Goal: Task Accomplishment & Management: Complete application form

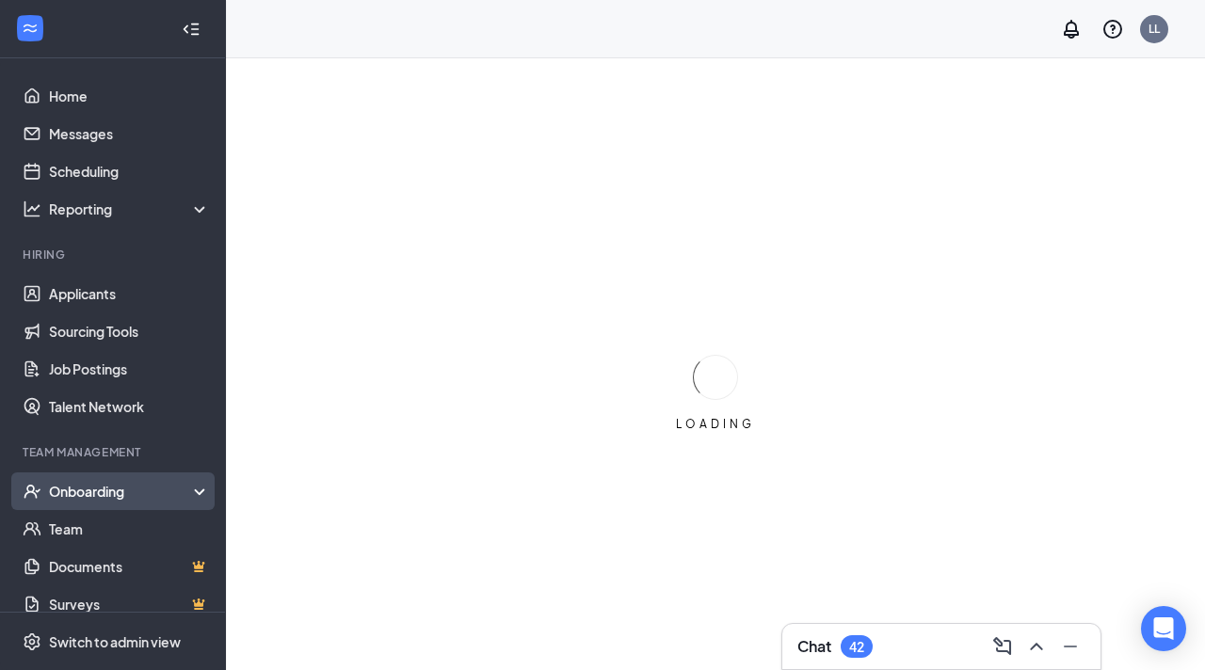
click at [105, 485] on div "Onboarding" at bounding box center [121, 491] width 145 height 19
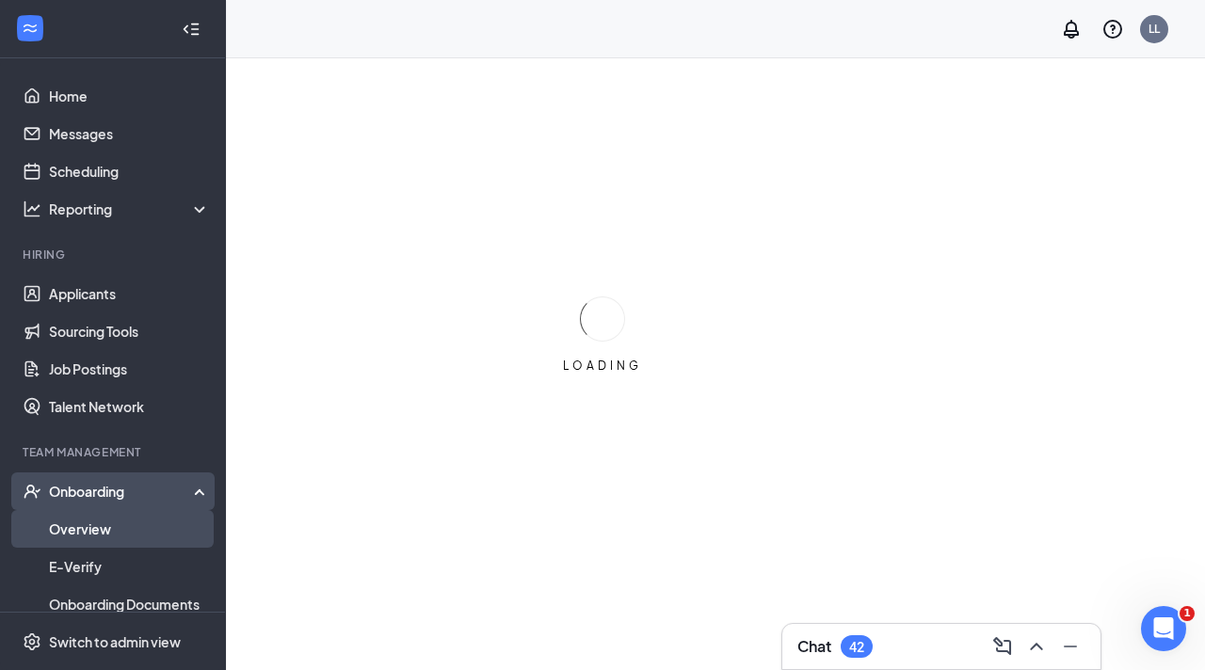
click at [115, 534] on link "Overview" at bounding box center [129, 529] width 161 height 38
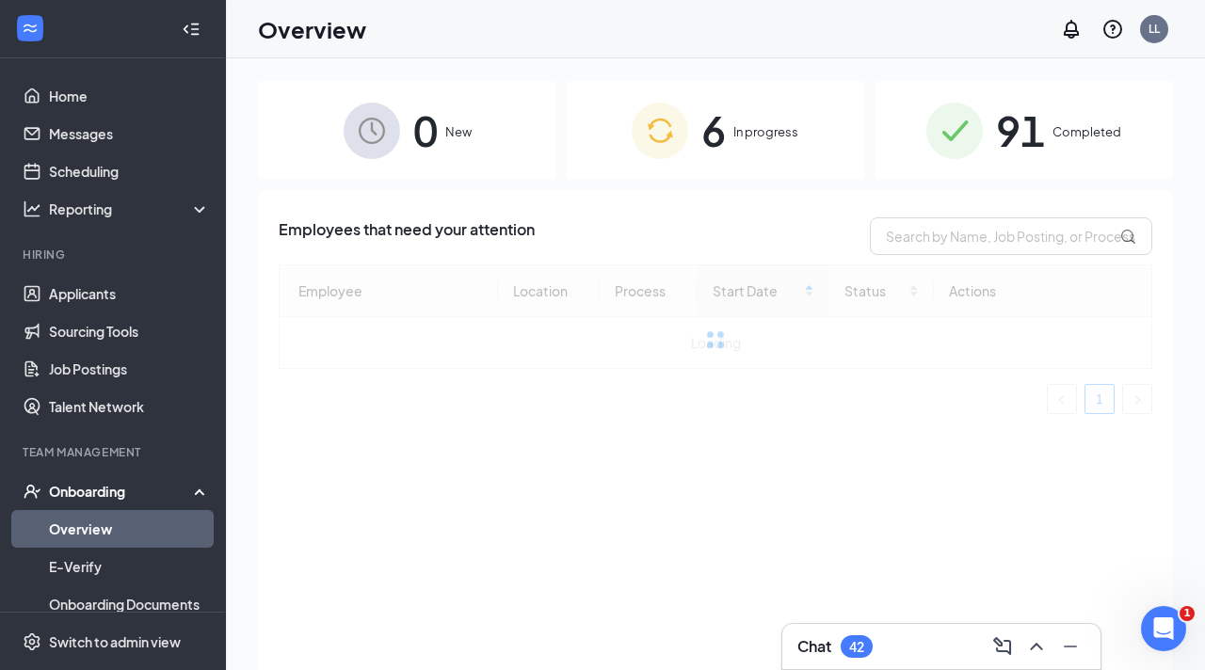
click at [695, 117] on div "6 In progress" at bounding box center [715, 130] width 298 height 99
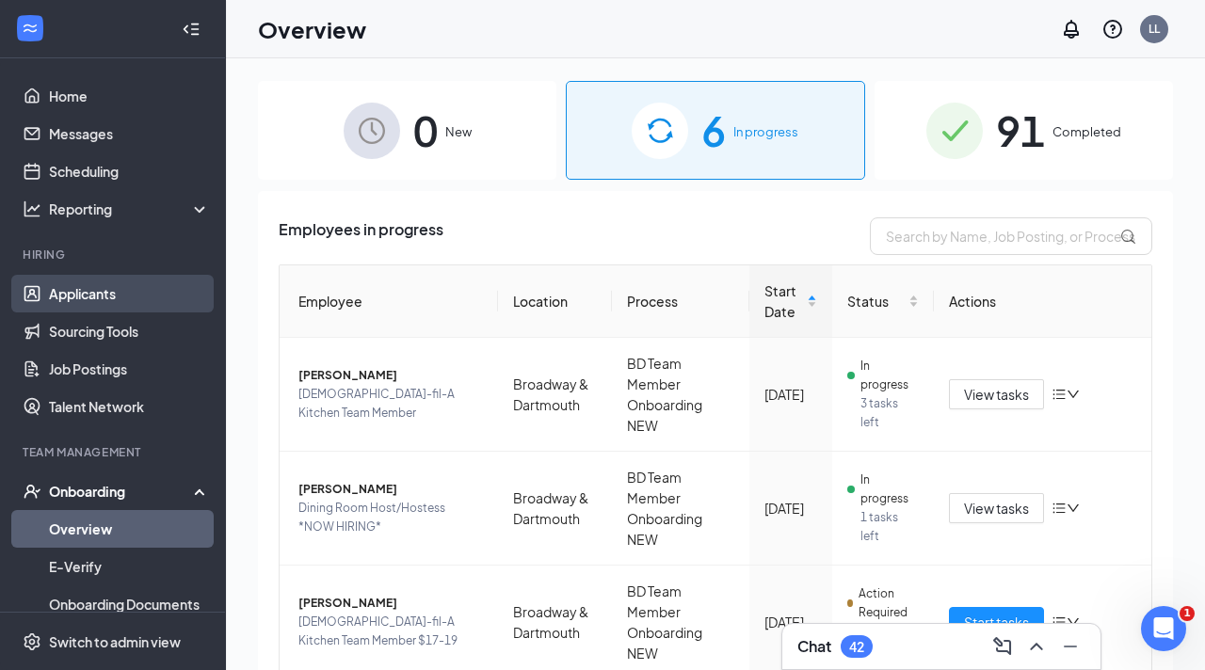
click at [157, 303] on link "Applicants" at bounding box center [129, 294] width 161 height 38
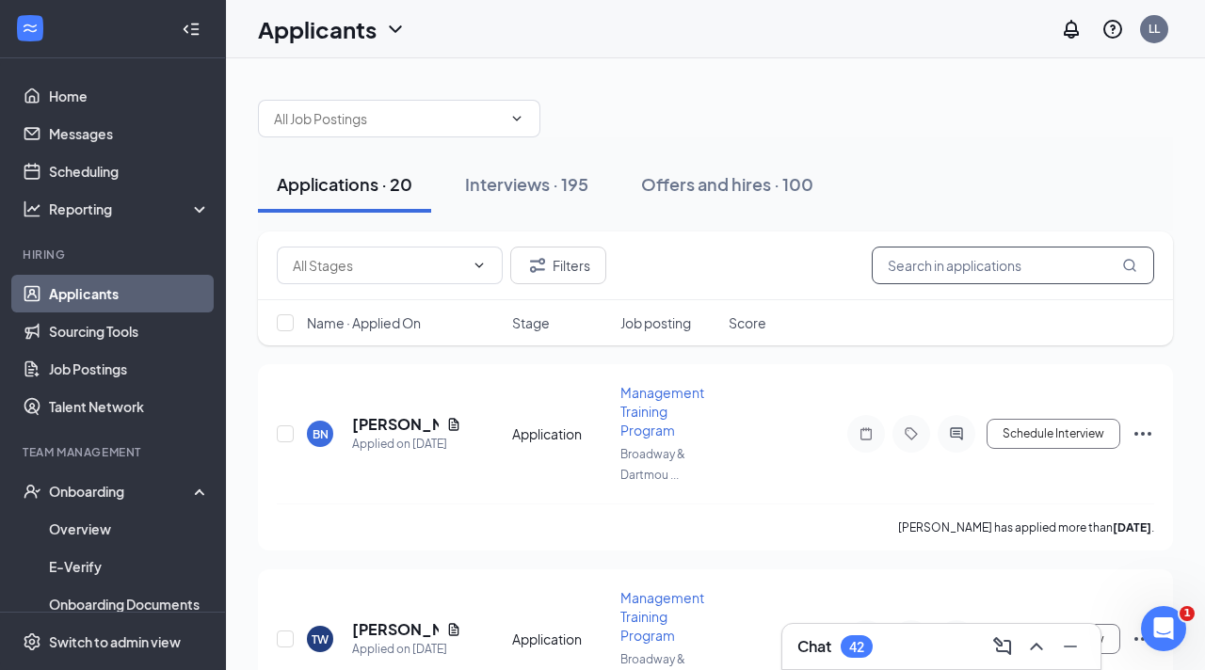
click at [948, 255] on input "text" at bounding box center [1013, 266] width 282 height 38
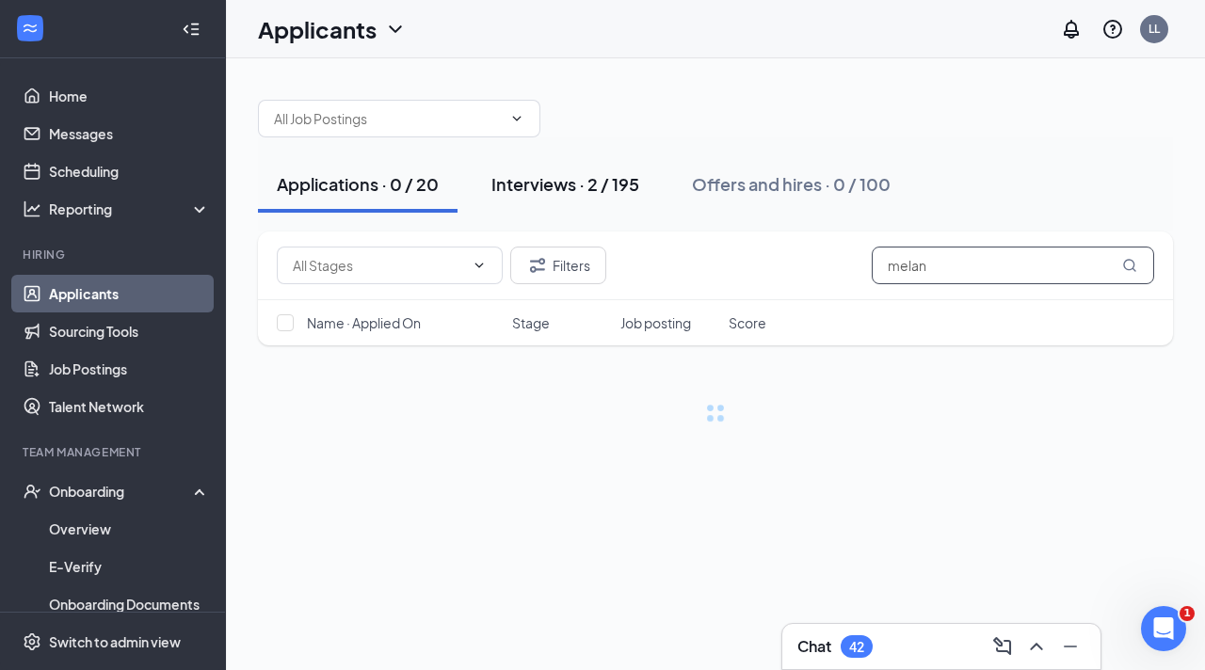
type input "melan"
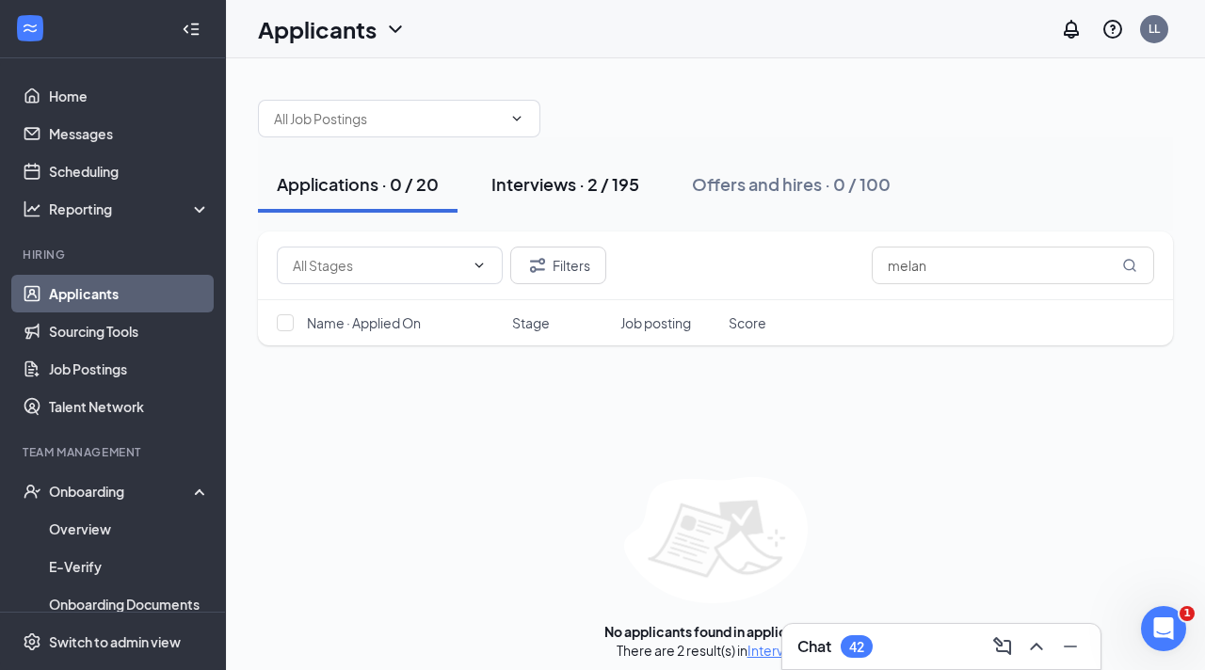
click at [487, 182] on button "Interviews · 2 / 195" at bounding box center [564, 184] width 185 height 56
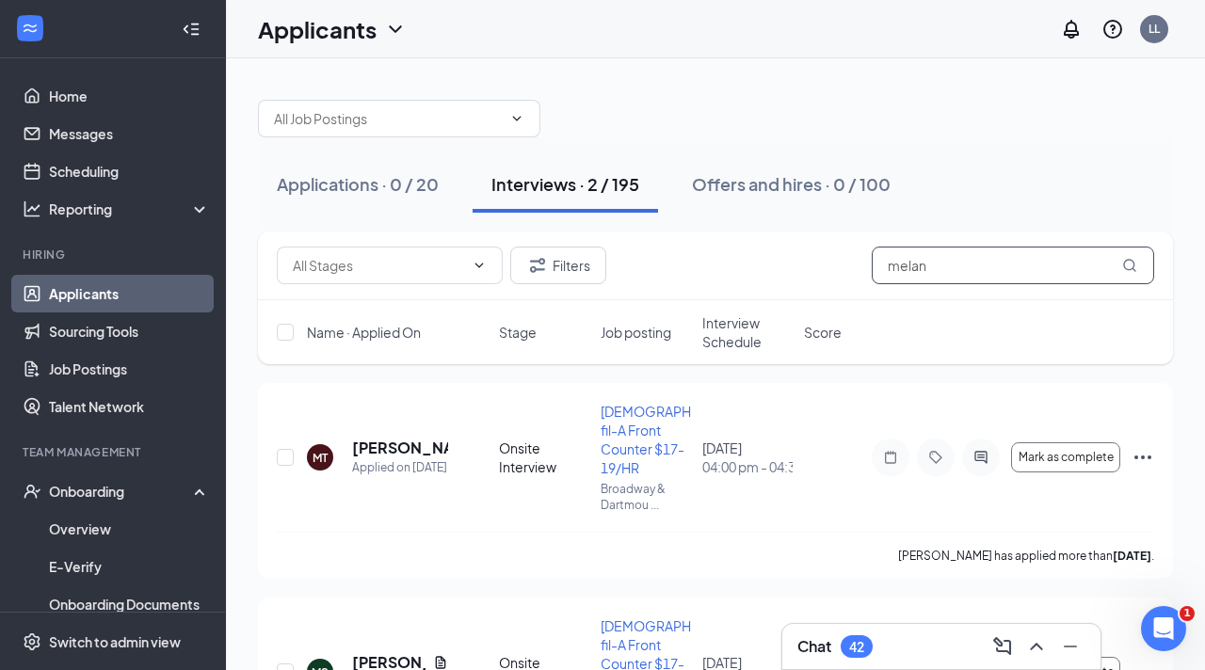
click at [981, 260] on input "melan" at bounding box center [1013, 266] width 282 height 38
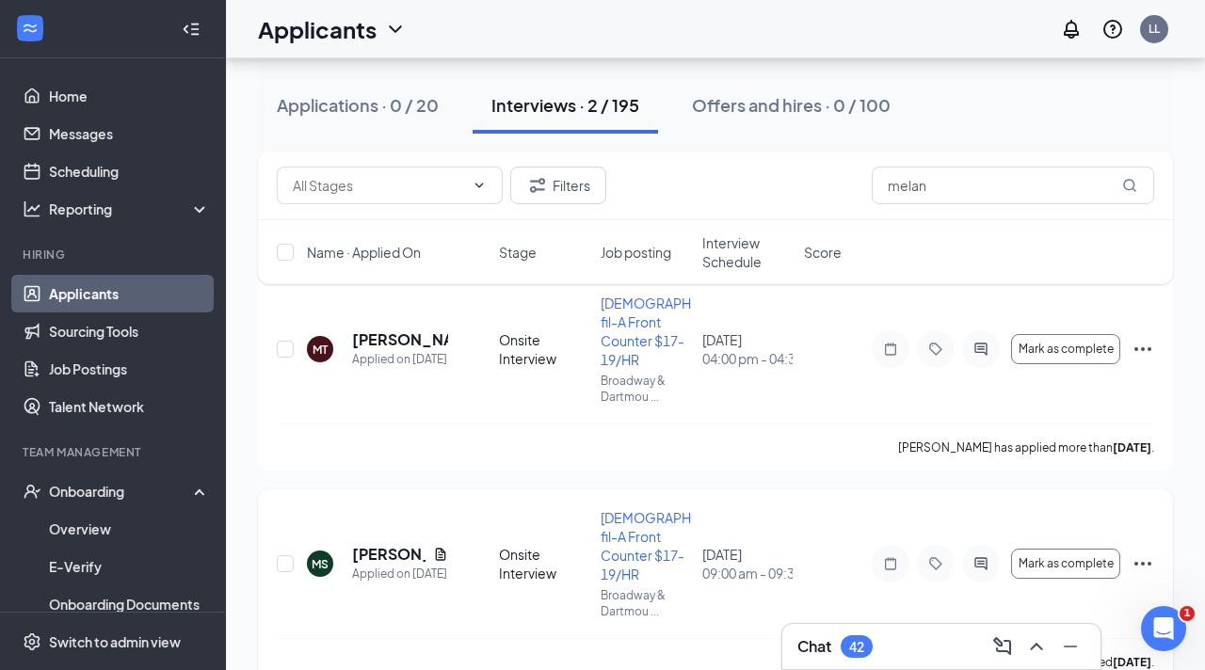
click at [1143, 552] on icon "Ellipses" at bounding box center [1142, 563] width 23 height 23
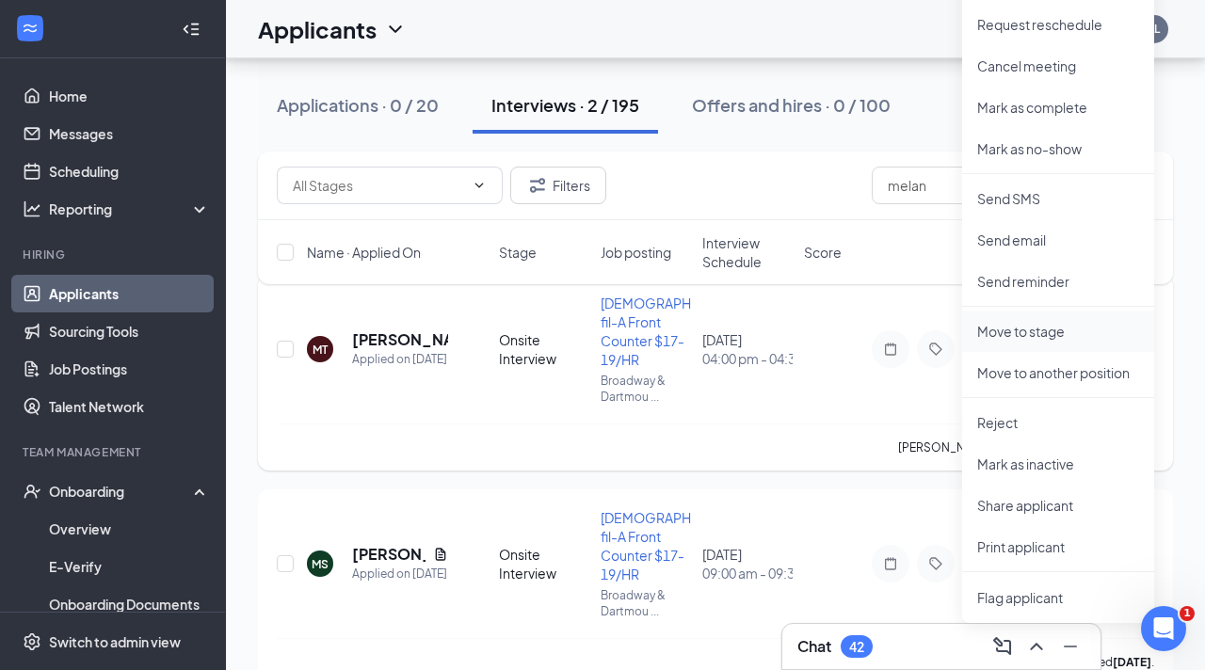
click at [1026, 341] on li "Move to stage" at bounding box center [1058, 331] width 192 height 41
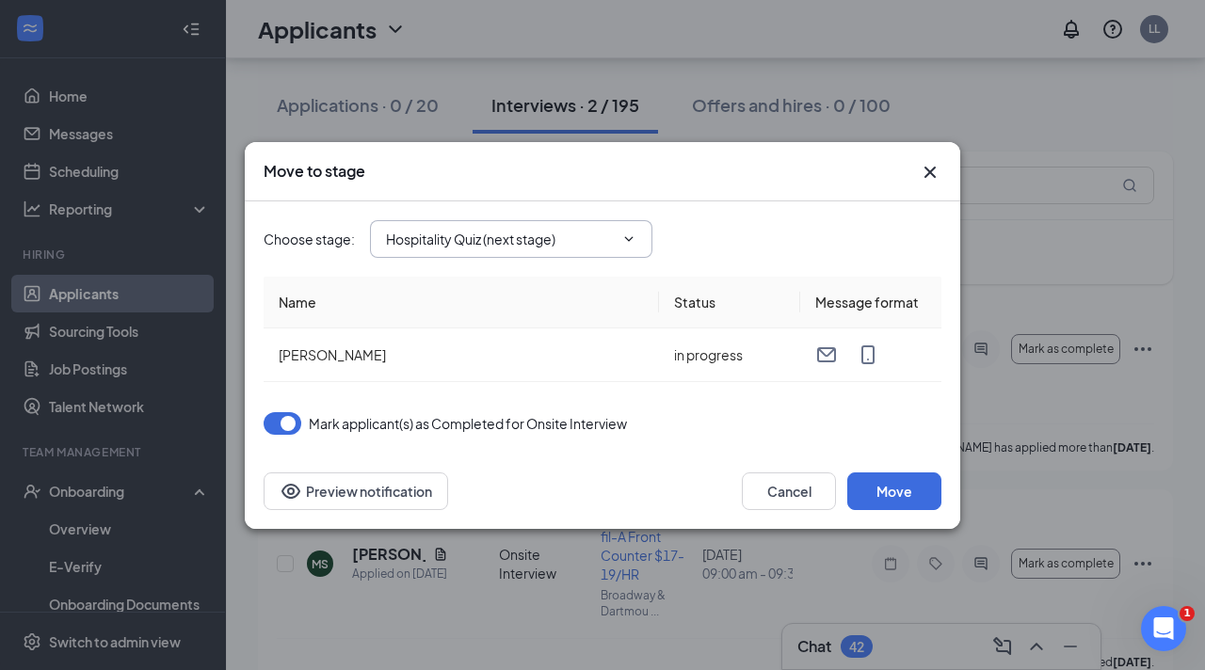
click at [422, 234] on input "Hospitality Quiz (next stage)" at bounding box center [500, 239] width 228 height 21
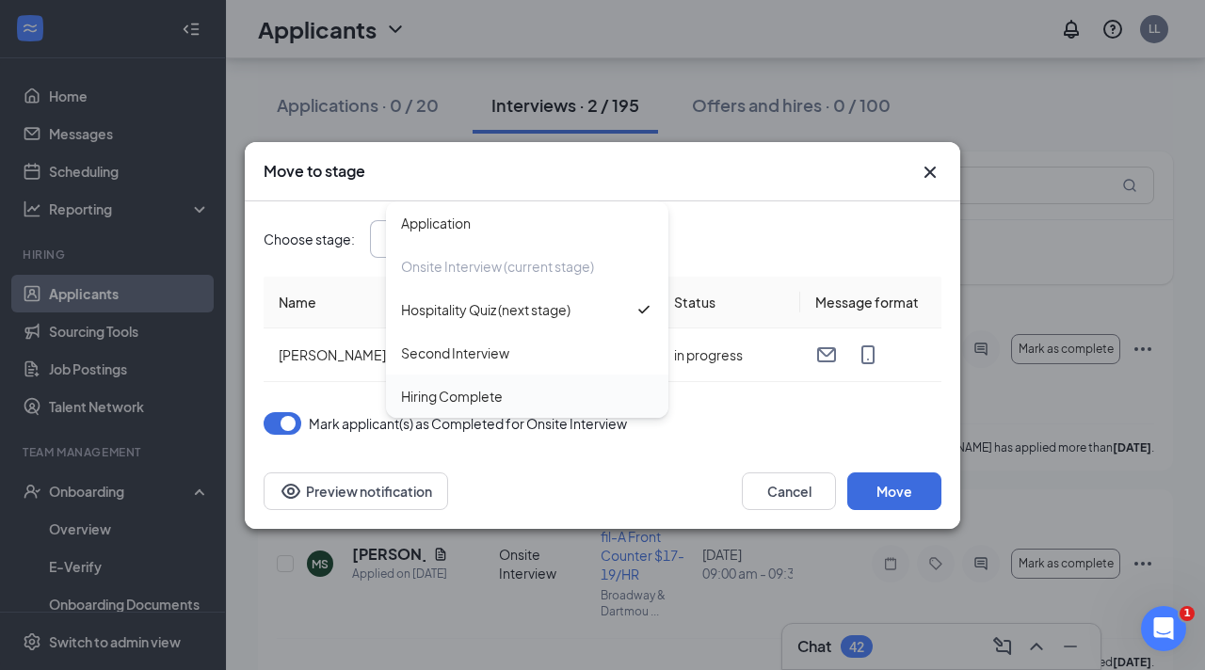
click at [489, 392] on div "Hiring Complete" at bounding box center [452, 396] width 102 height 21
type input "Hiring Complete"
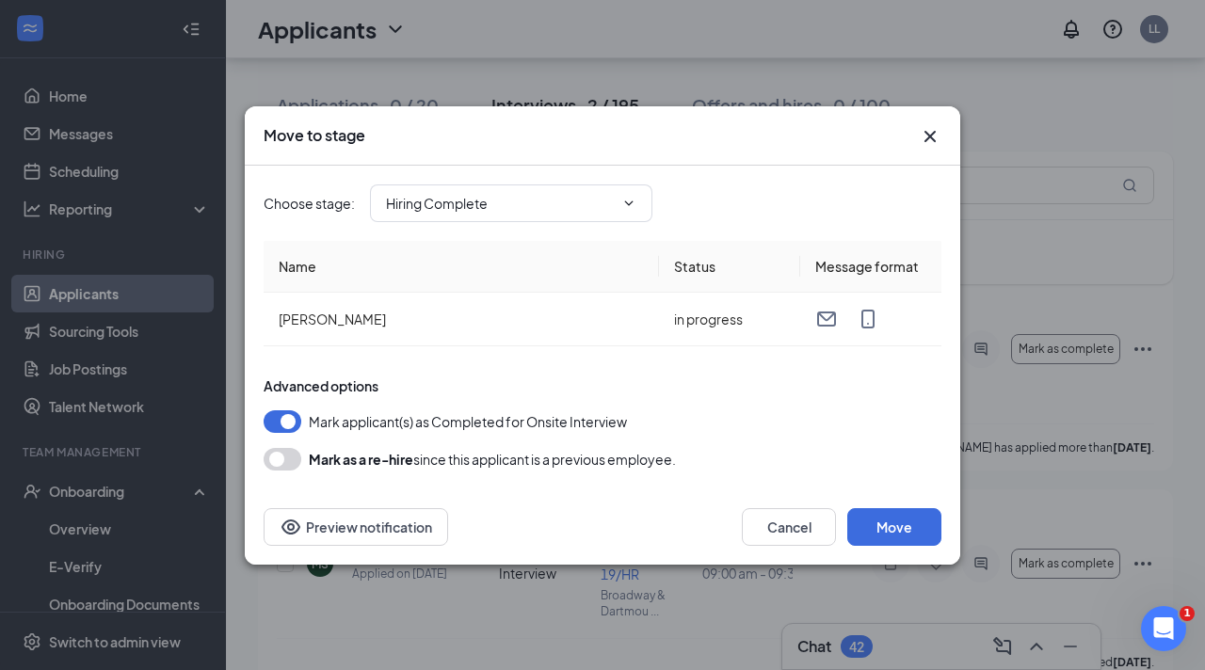
click at [927, 131] on icon "Cross" at bounding box center [930, 136] width 23 height 23
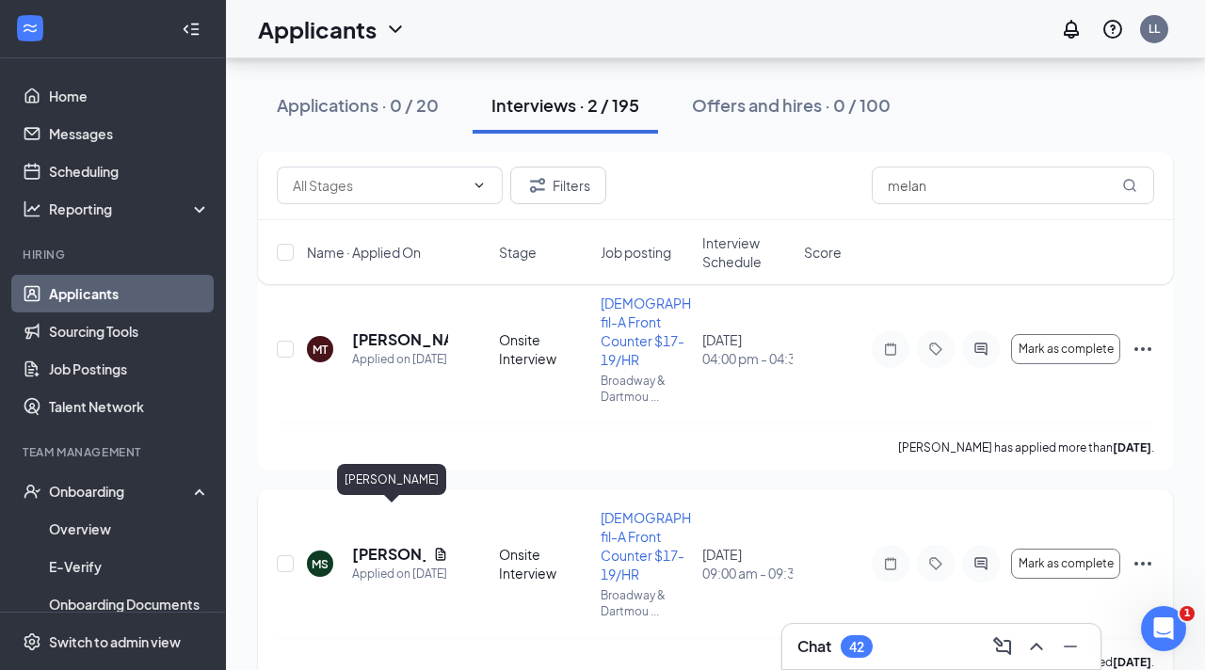
click at [385, 544] on h5 "[PERSON_NAME]" at bounding box center [388, 554] width 73 height 21
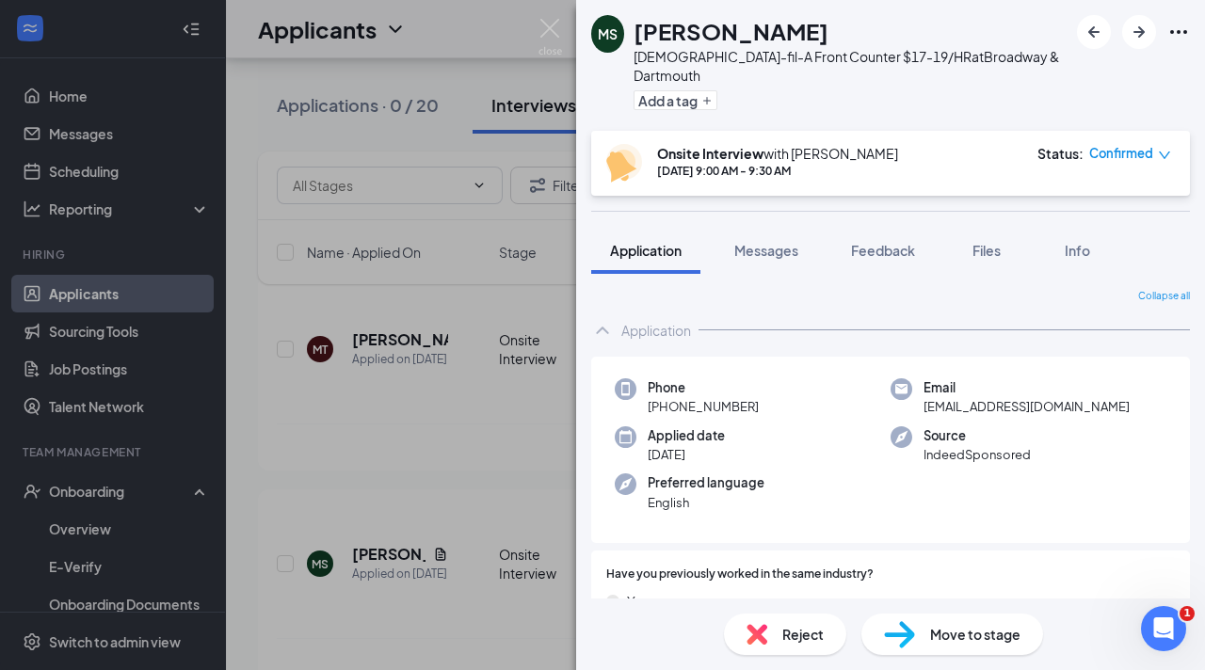
click at [982, 630] on span "Move to stage" at bounding box center [975, 634] width 90 height 21
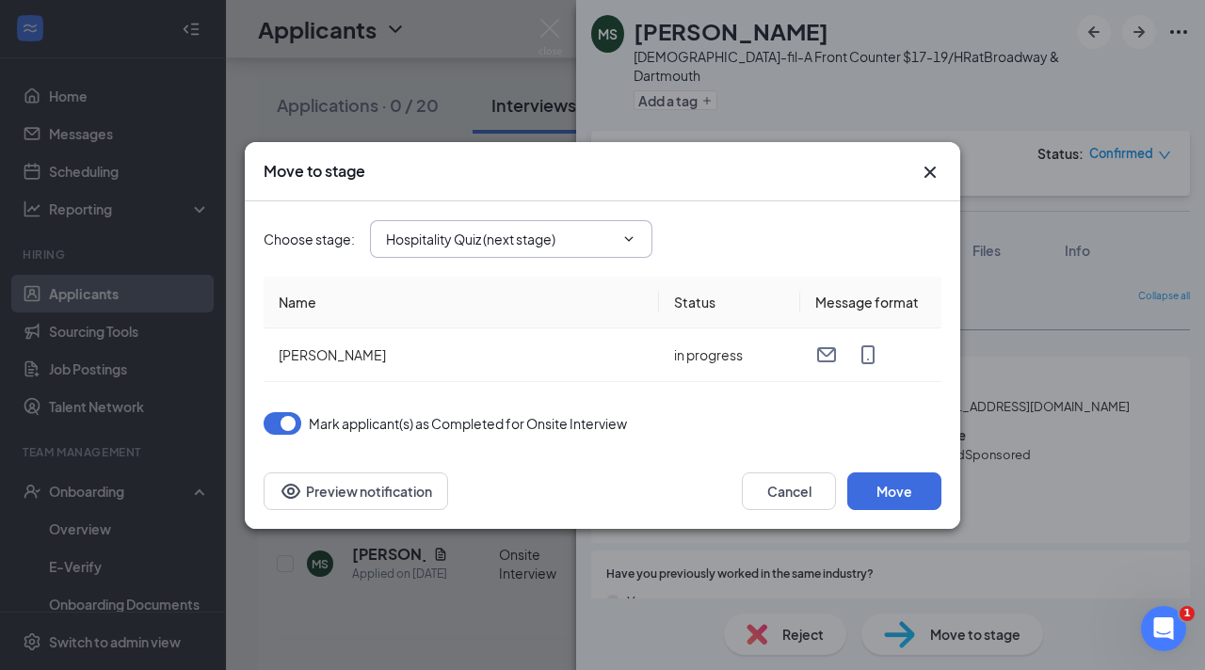
click at [595, 238] on input "Hospitality Quiz (next stage)" at bounding box center [500, 239] width 228 height 21
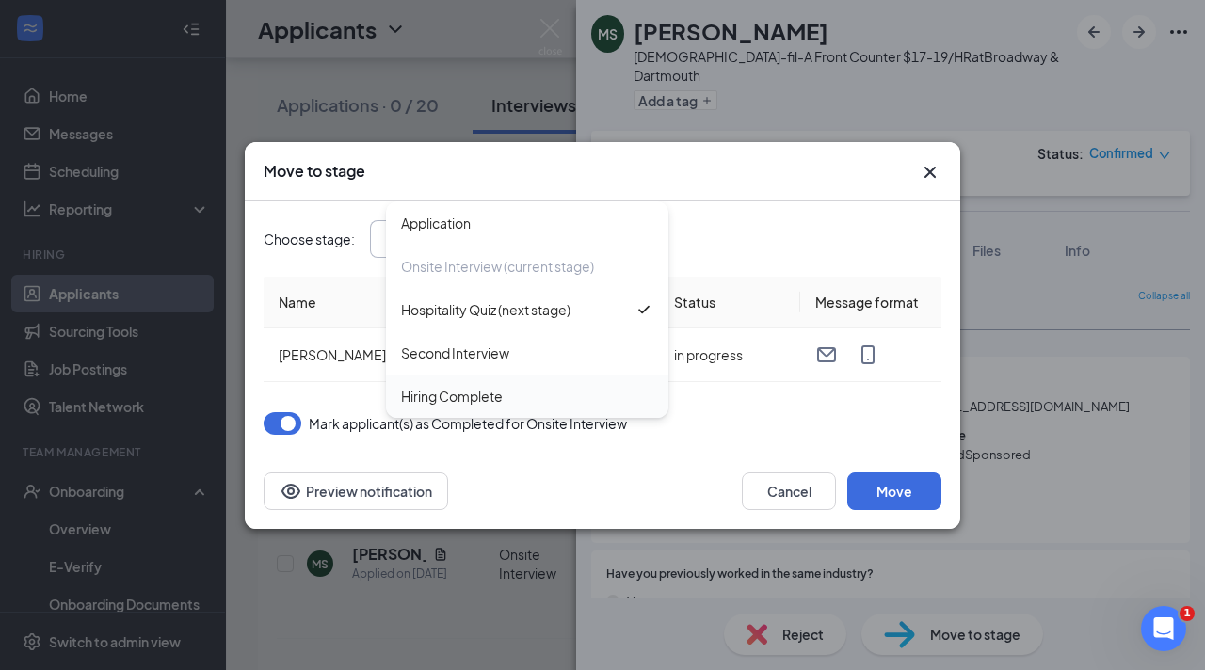
click at [538, 379] on div "Hiring Complete" at bounding box center [527, 396] width 282 height 43
type input "Hiring Complete"
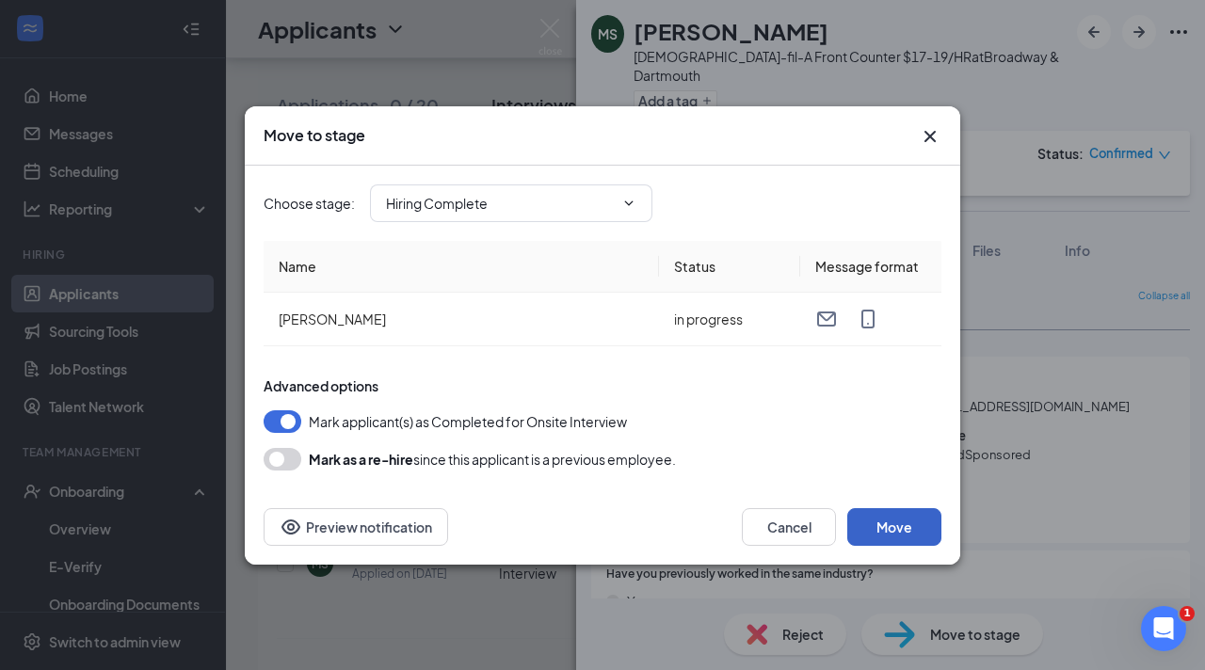
click at [884, 511] on button "Move" at bounding box center [894, 527] width 94 height 38
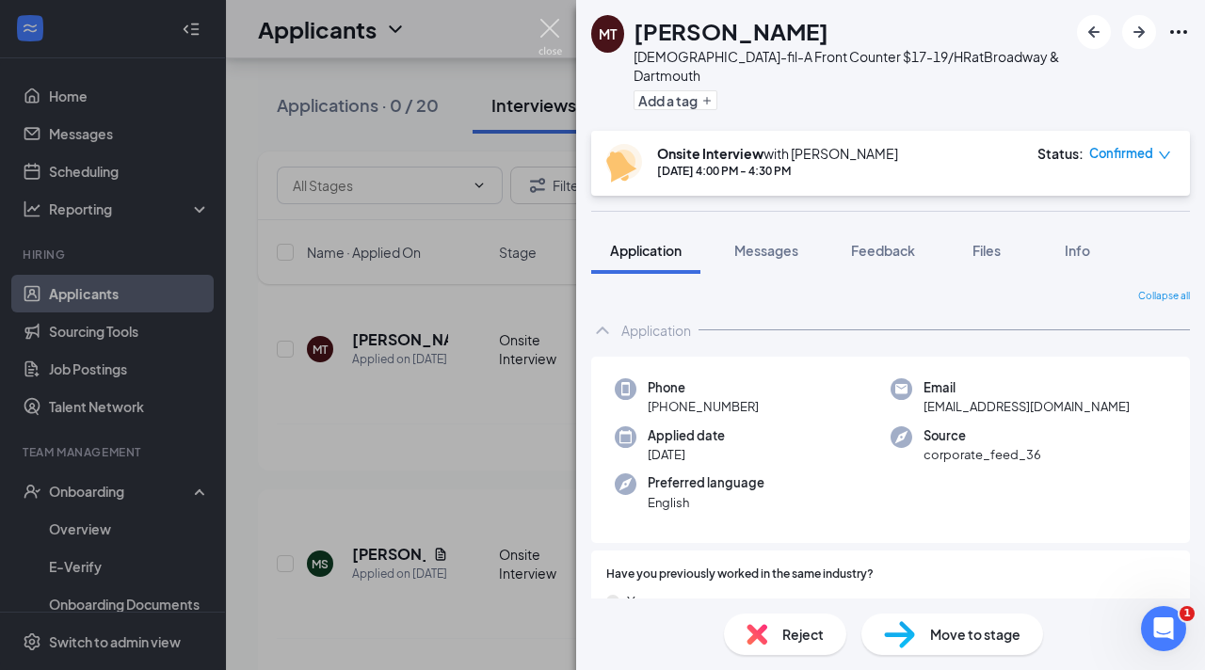
click at [529, 32] on div "MT Melanie Torres Chick-fil-A Front Counter $17-19/HR at Broadway & Dartmouth A…" at bounding box center [602, 335] width 1205 height 670
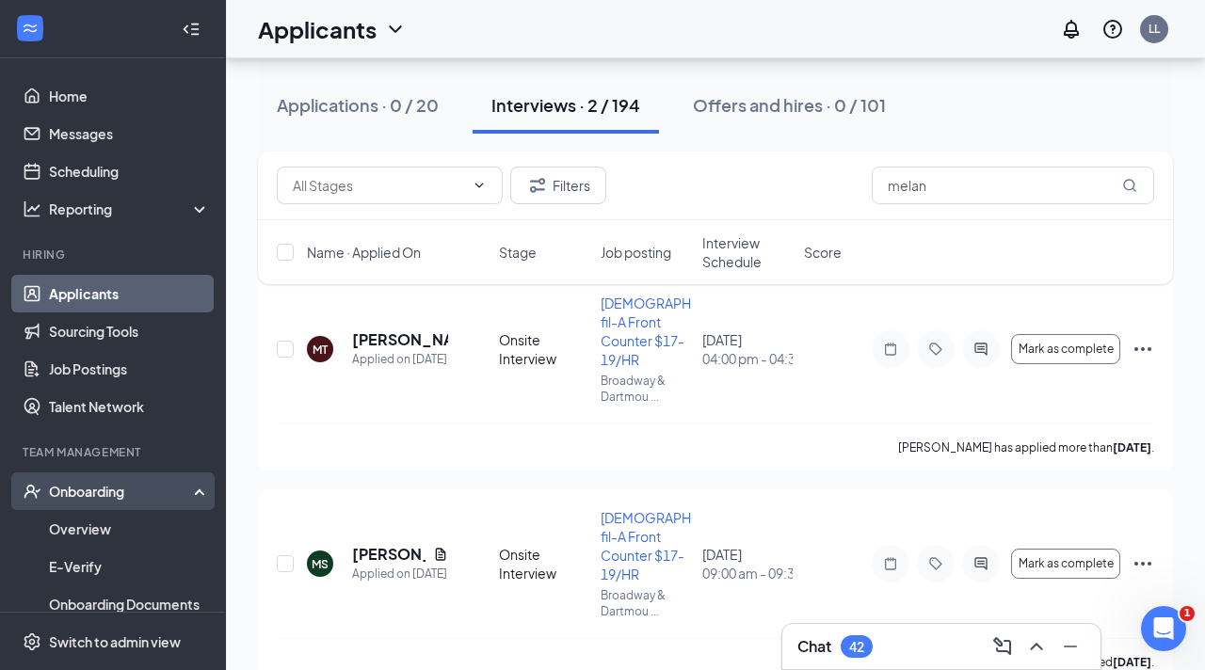
click at [54, 482] on div "Onboarding" at bounding box center [121, 491] width 145 height 19
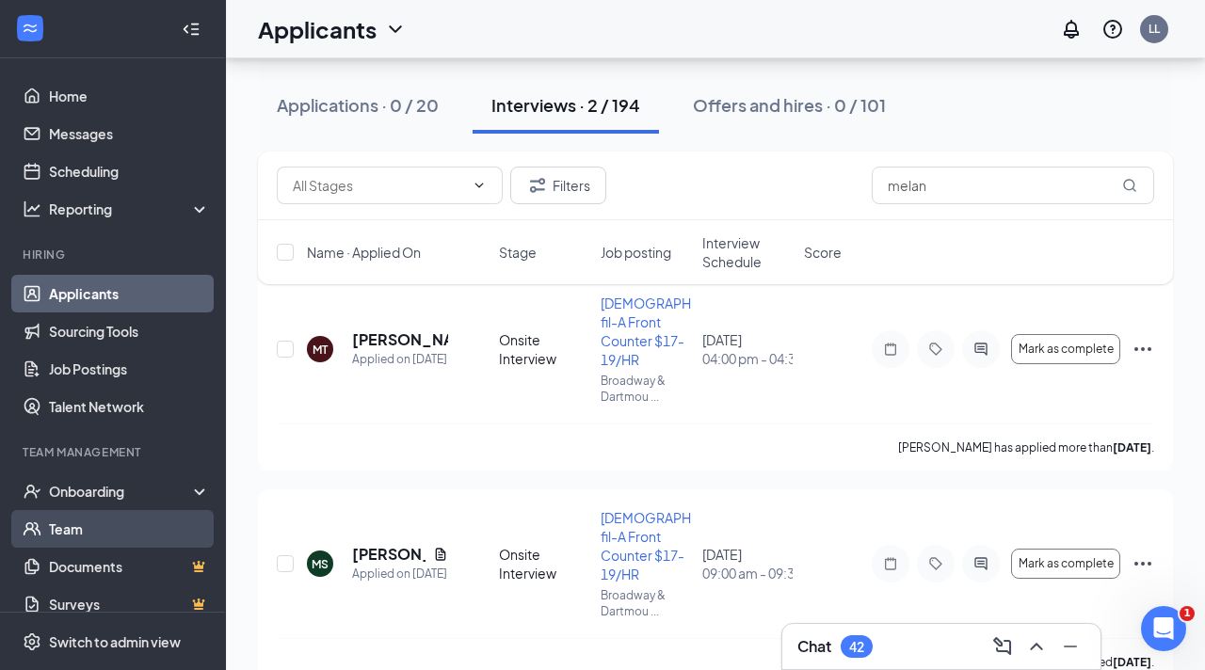
click at [81, 520] on link "Team" at bounding box center [129, 529] width 161 height 38
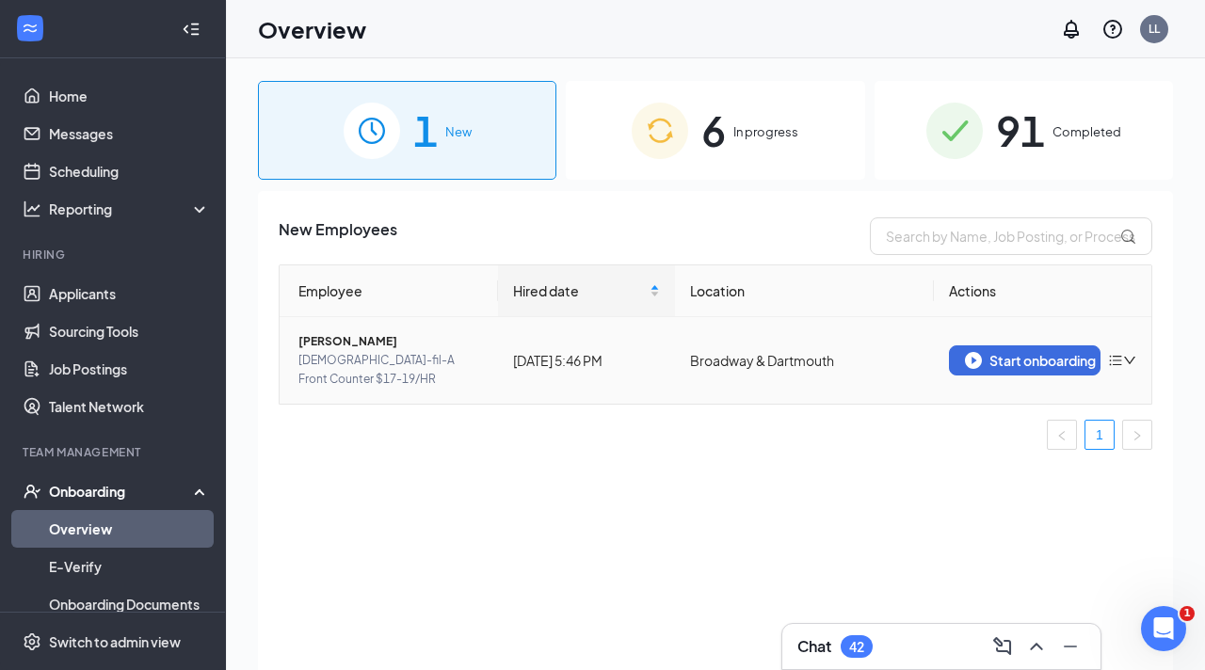
click at [1120, 363] on icon "bars" at bounding box center [1115, 360] width 15 height 15
click at [380, 336] on span "[PERSON_NAME]" at bounding box center [390, 341] width 184 height 19
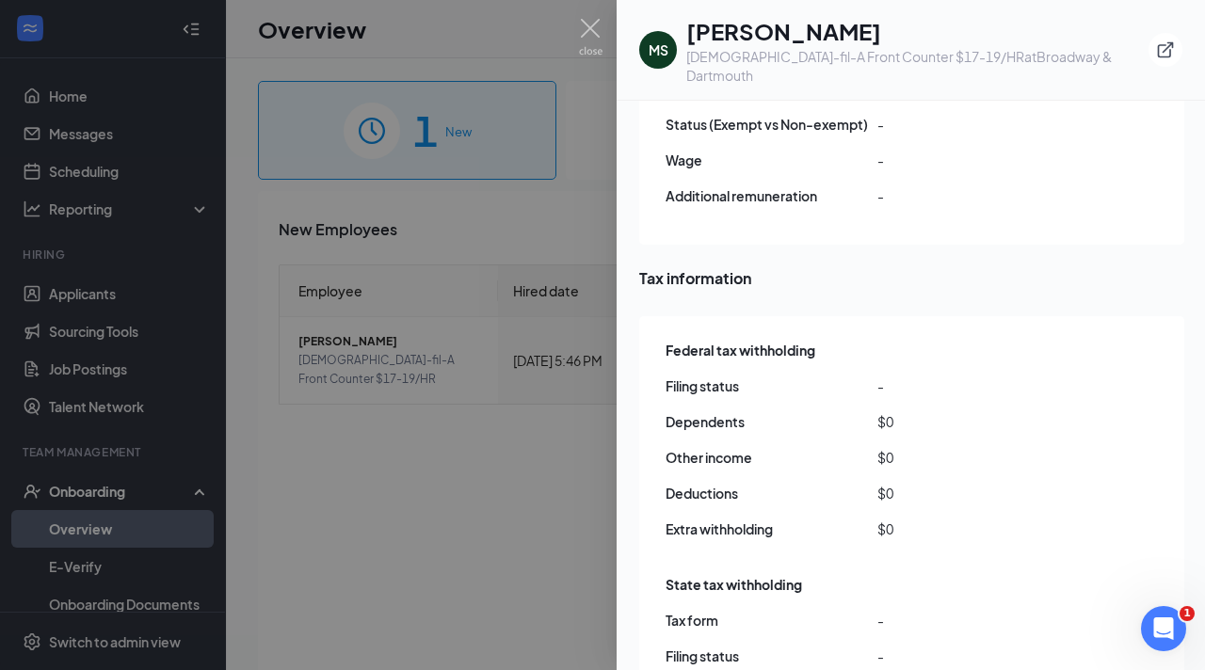
scroll to position [1597, 0]
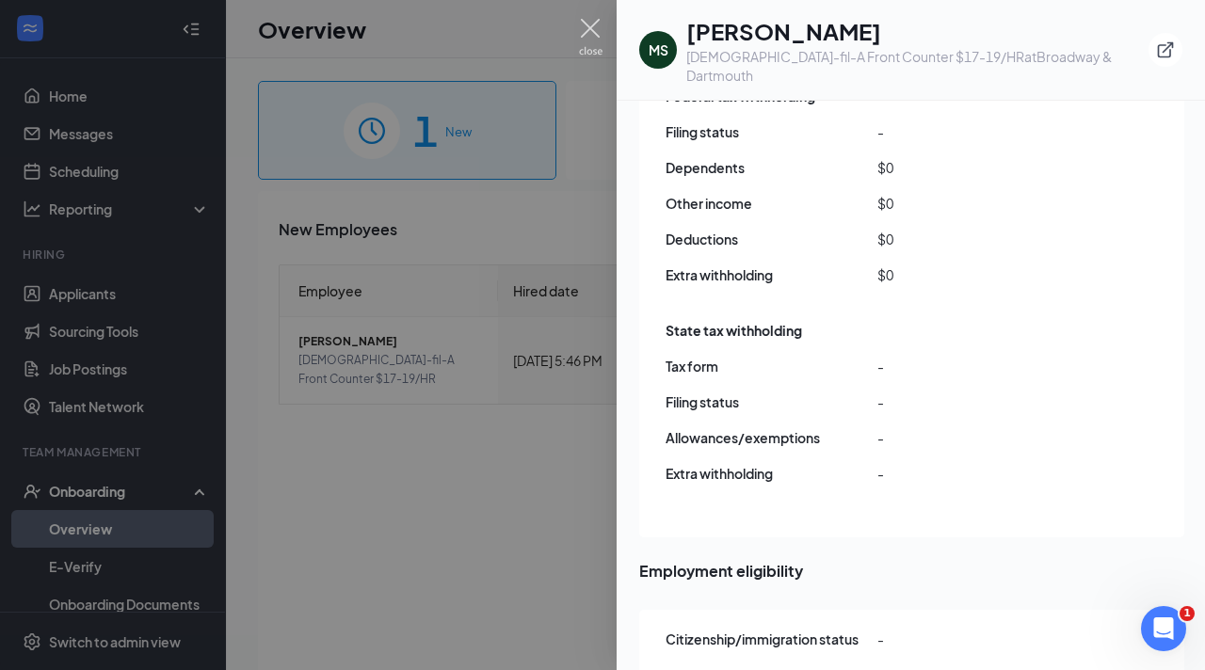
click at [586, 31] on img at bounding box center [591, 37] width 24 height 37
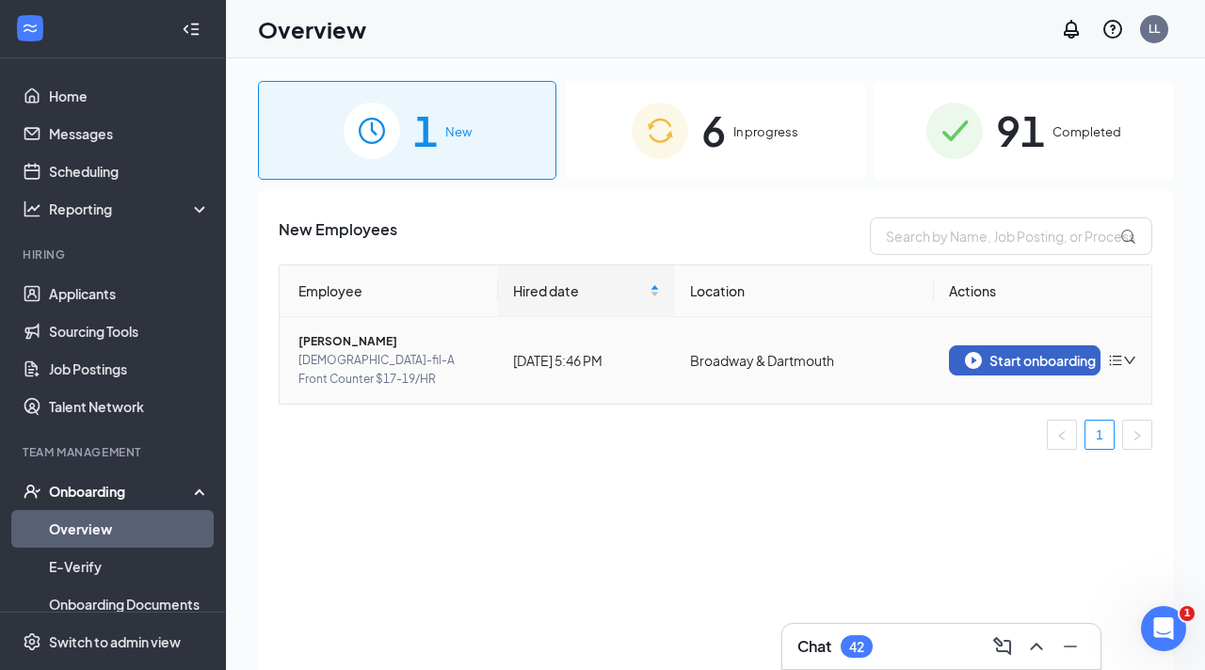
click at [960, 360] on button "Start onboarding" at bounding box center [1025, 360] width 152 height 30
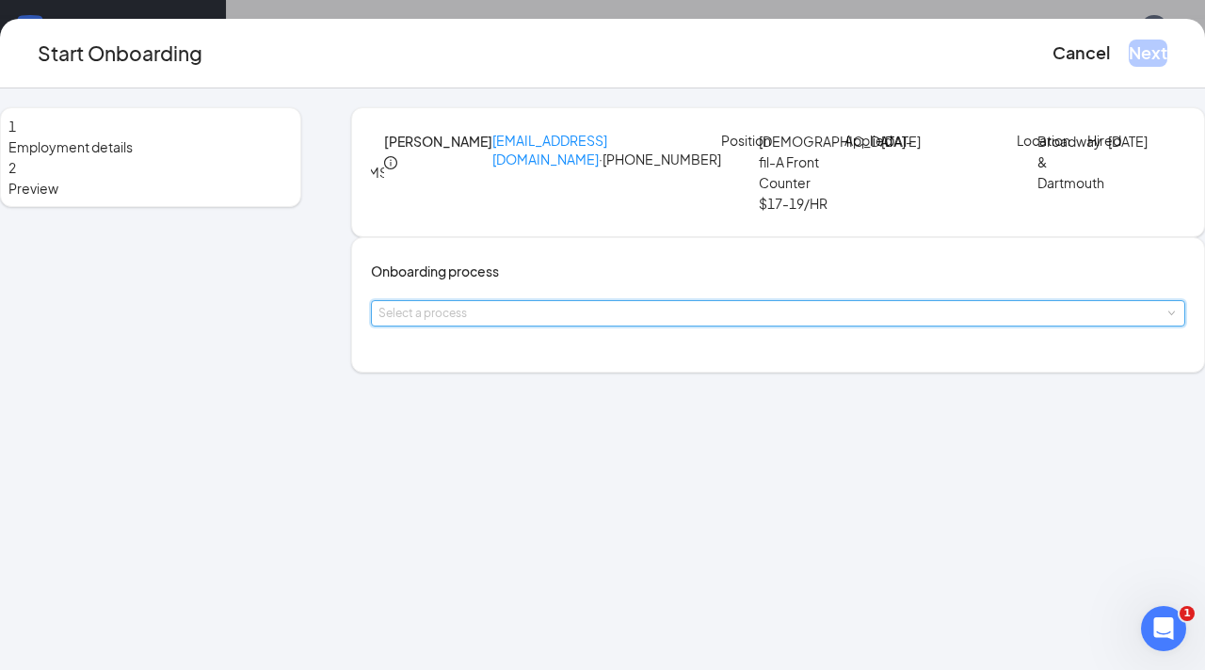
click at [466, 326] on div "Select a process" at bounding box center [777, 313] width 799 height 24
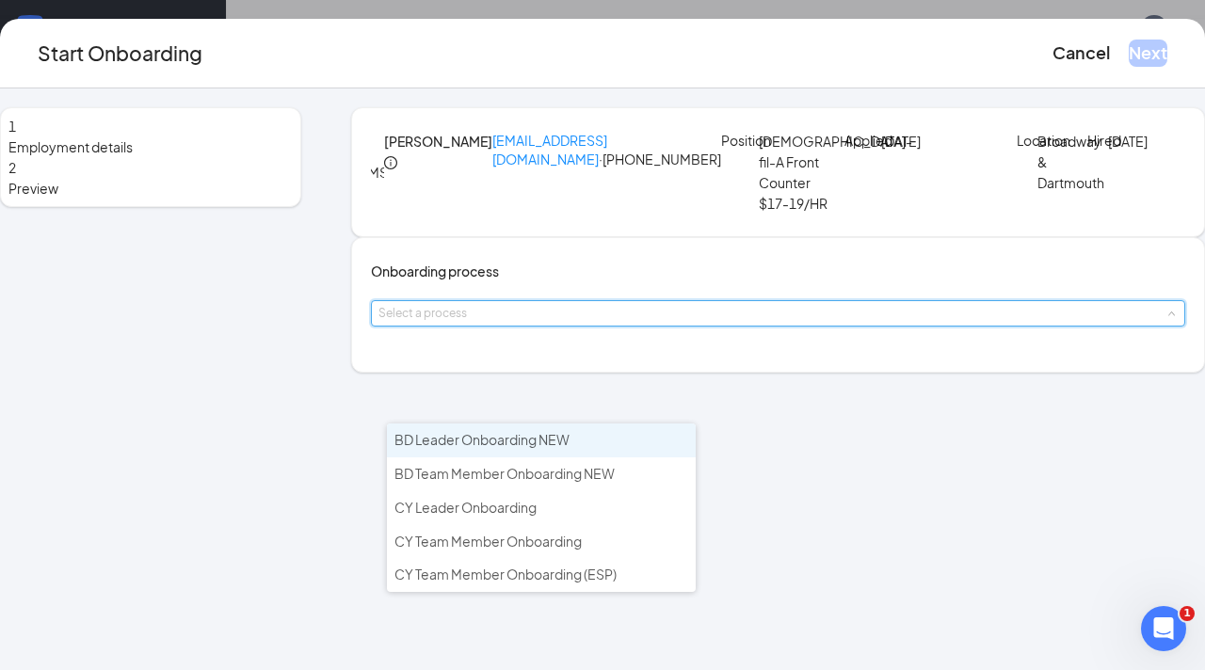
click at [479, 447] on li "BD Leader Onboarding NEW" at bounding box center [541, 441] width 309 height 34
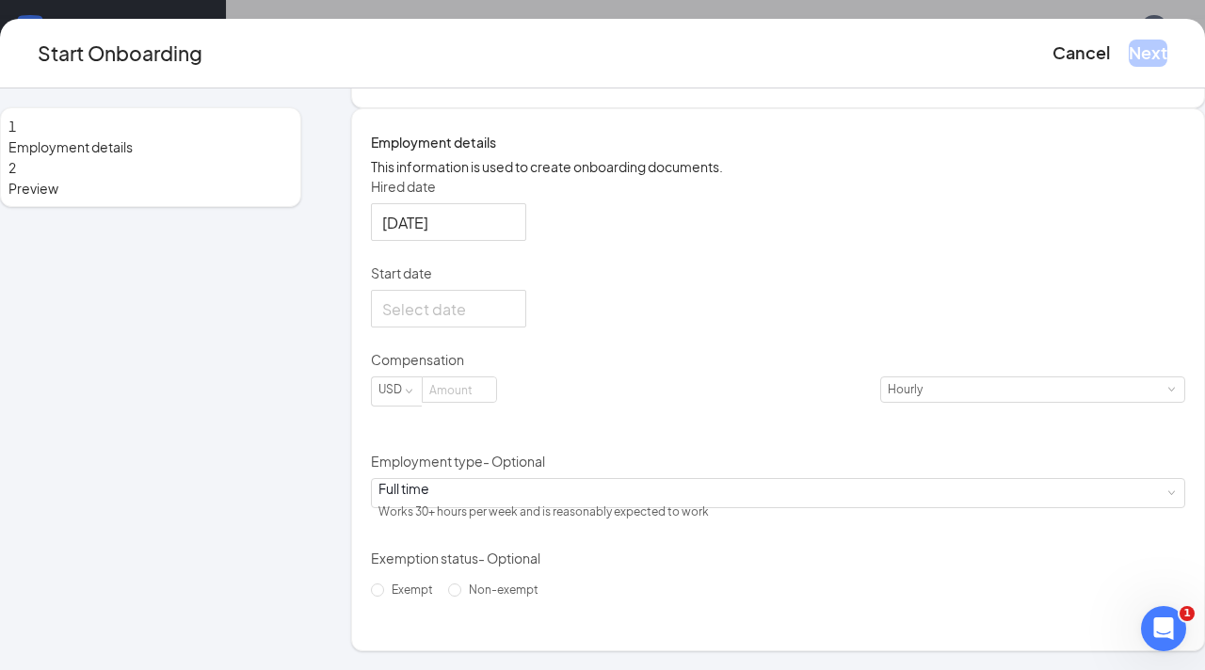
scroll to position [350, 0]
click at [520, 376] on div "Compensation" at bounding box center [778, 363] width 814 height 26
click at [496, 402] on input at bounding box center [459, 389] width 73 height 24
type input "15.5"
click at [613, 328] on div at bounding box center [778, 309] width 814 height 38
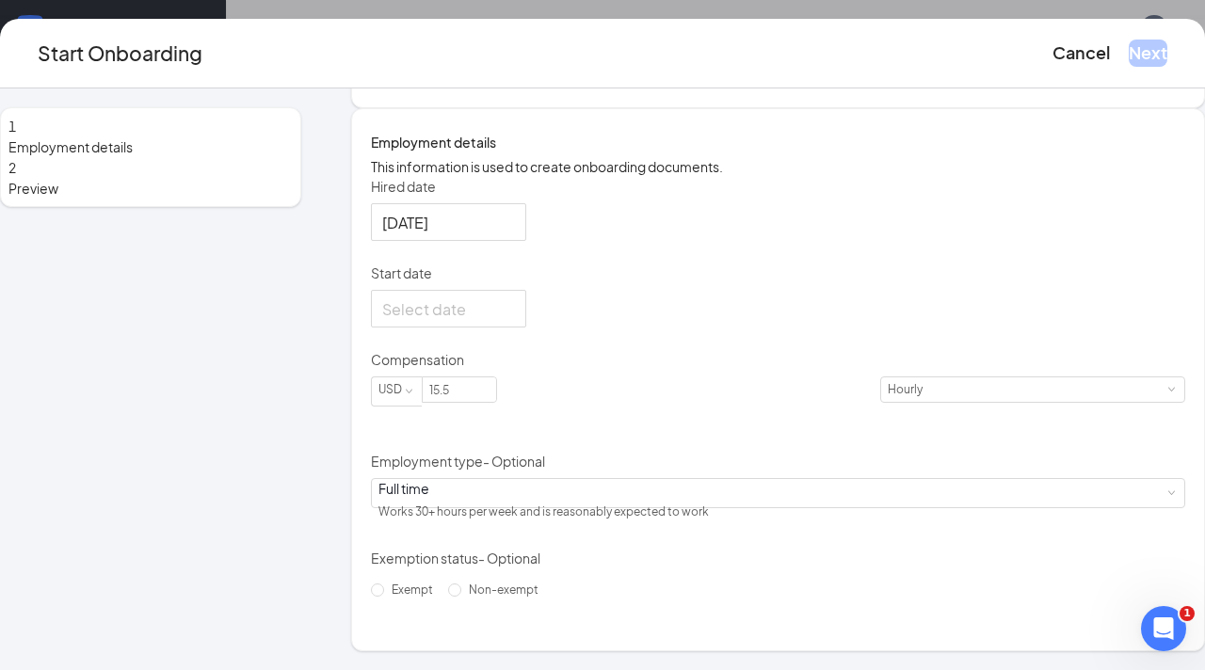
click at [506, 548] on form "Hired date [DATE] Start date Compensation USD 15.5 [DEMOGRAPHIC_DATA] Employmen…" at bounding box center [778, 391] width 814 height 428
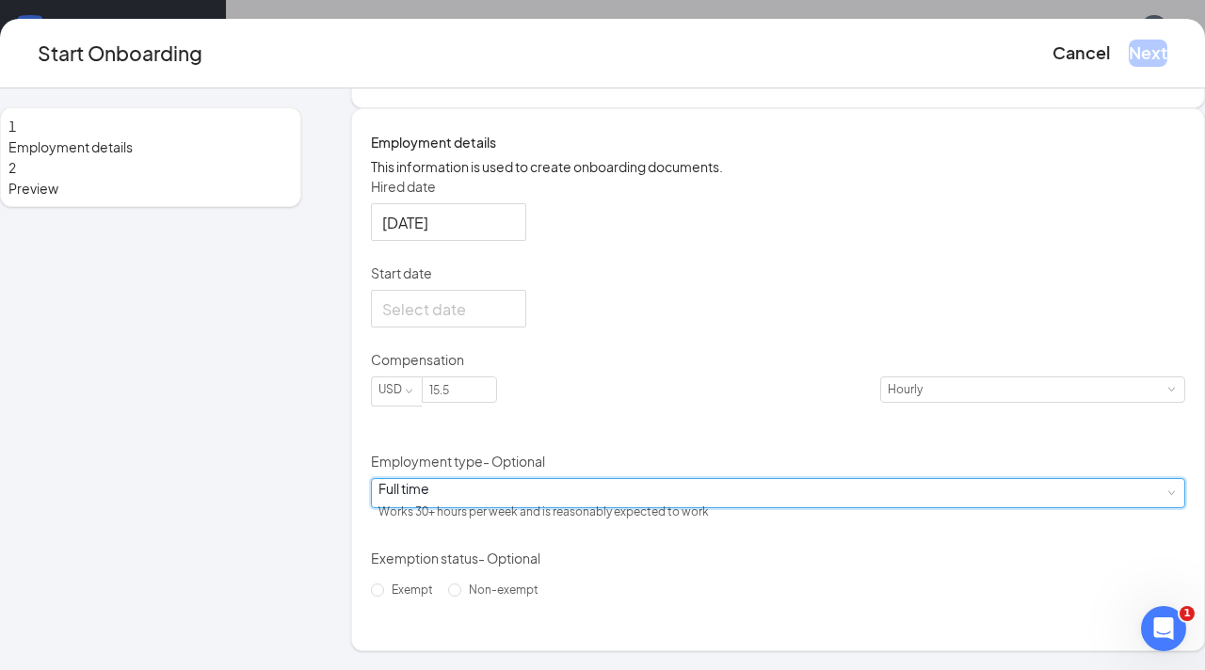
click at [506, 507] on div "Full time Works 30+ hours per week and is reasonably expected to work" at bounding box center [777, 493] width 799 height 28
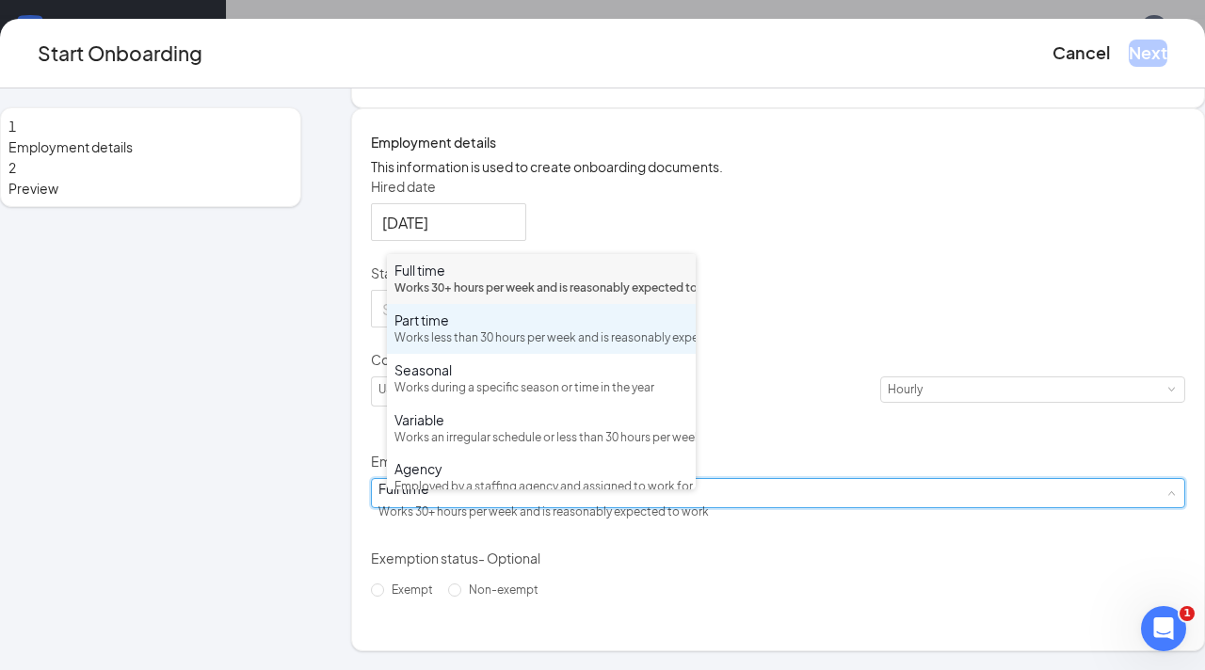
click at [494, 347] on div "Works less than 30 hours per week and is reasonably expected to work" at bounding box center [541, 338] width 294 height 18
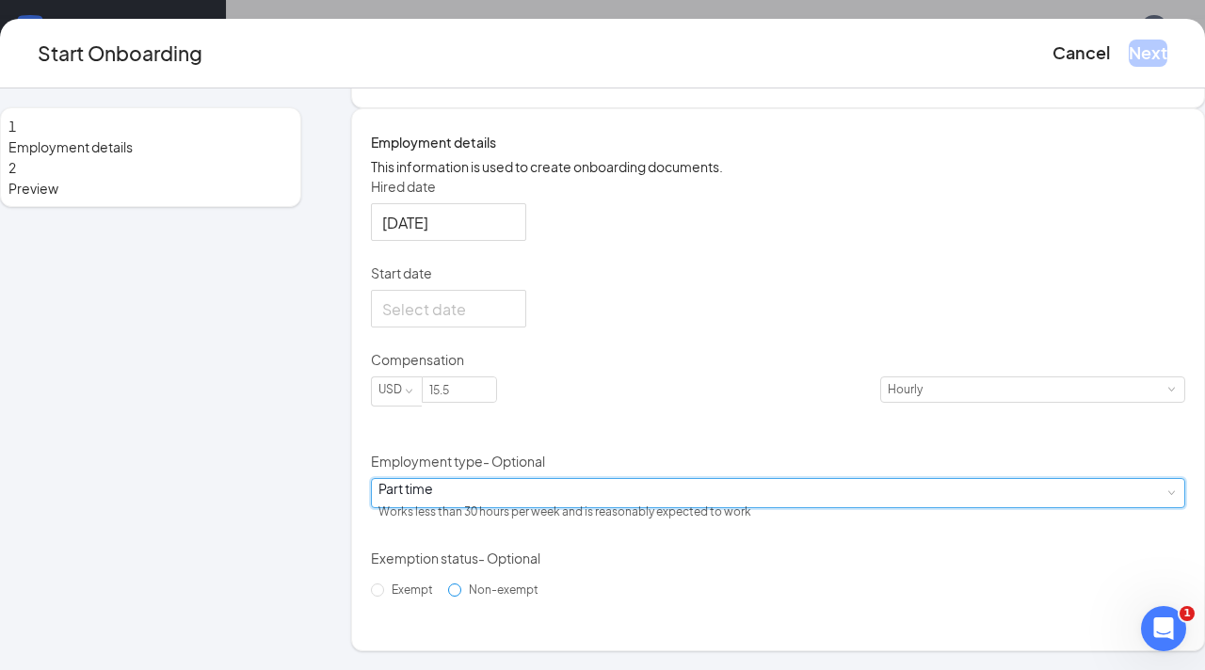
click at [448, 605] on label "Non-exempt" at bounding box center [497, 590] width 98 height 30
click at [448, 597] on input "Non-exempt" at bounding box center [454, 590] width 13 height 13
radio input "true"
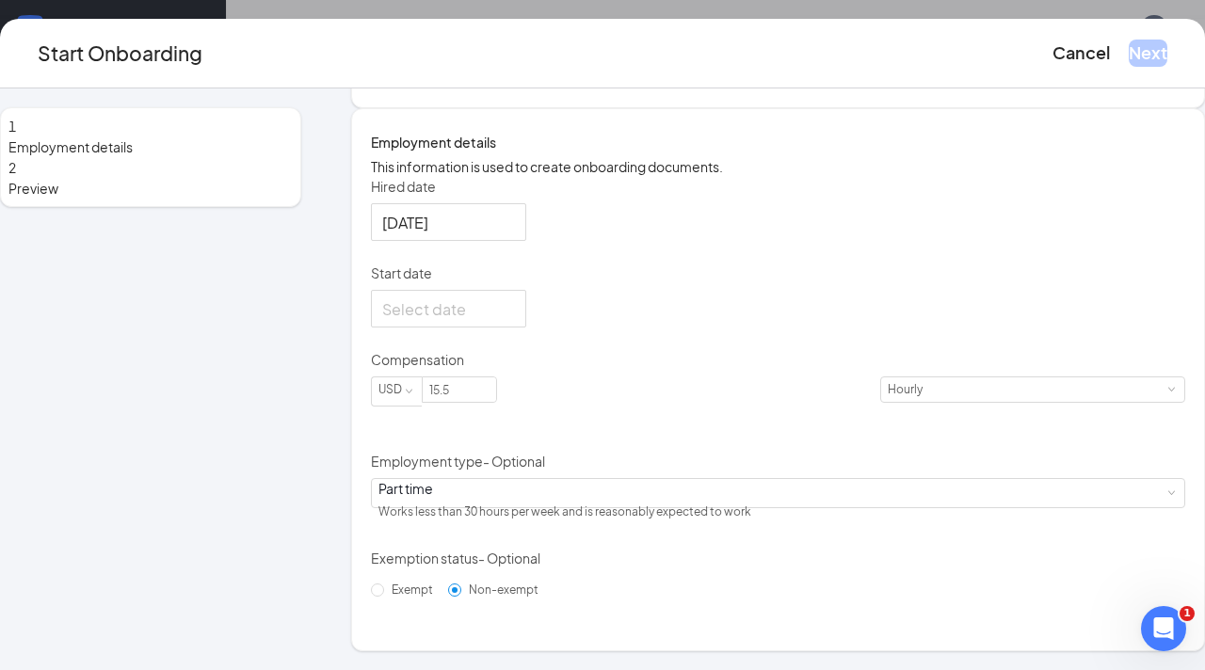
scroll to position [364, 0]
click at [515, 321] on div at bounding box center [448, 309] width 133 height 24
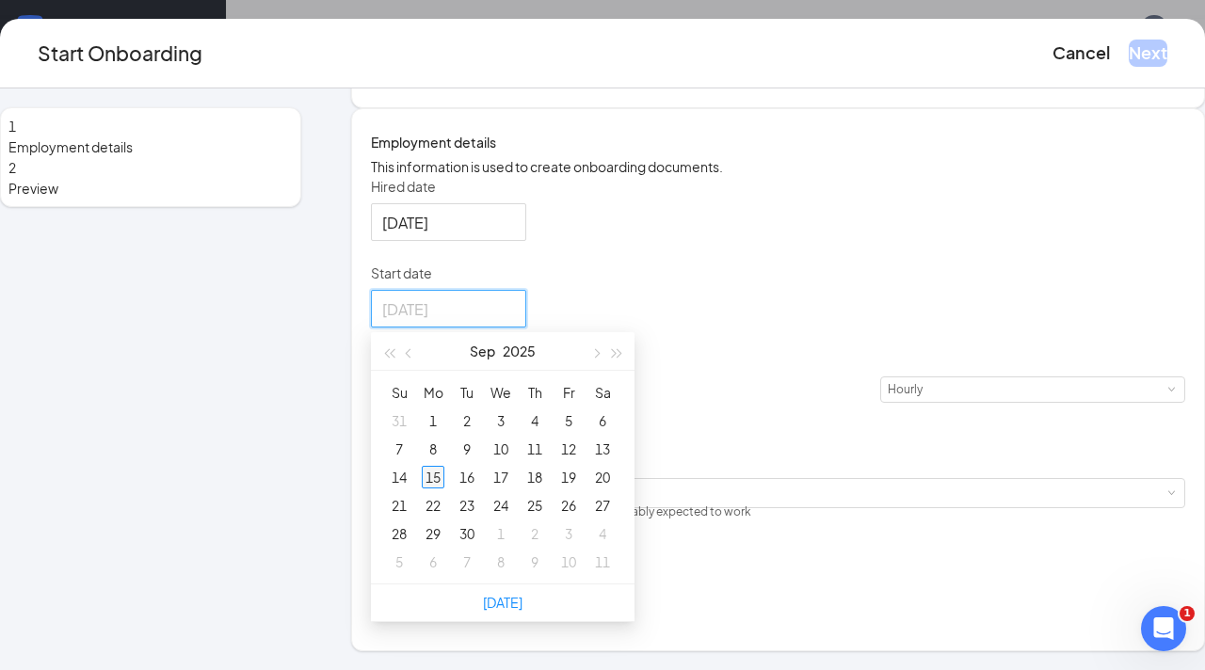
type input "[DATE]"
click at [450, 475] on td "15" at bounding box center [433, 477] width 34 height 28
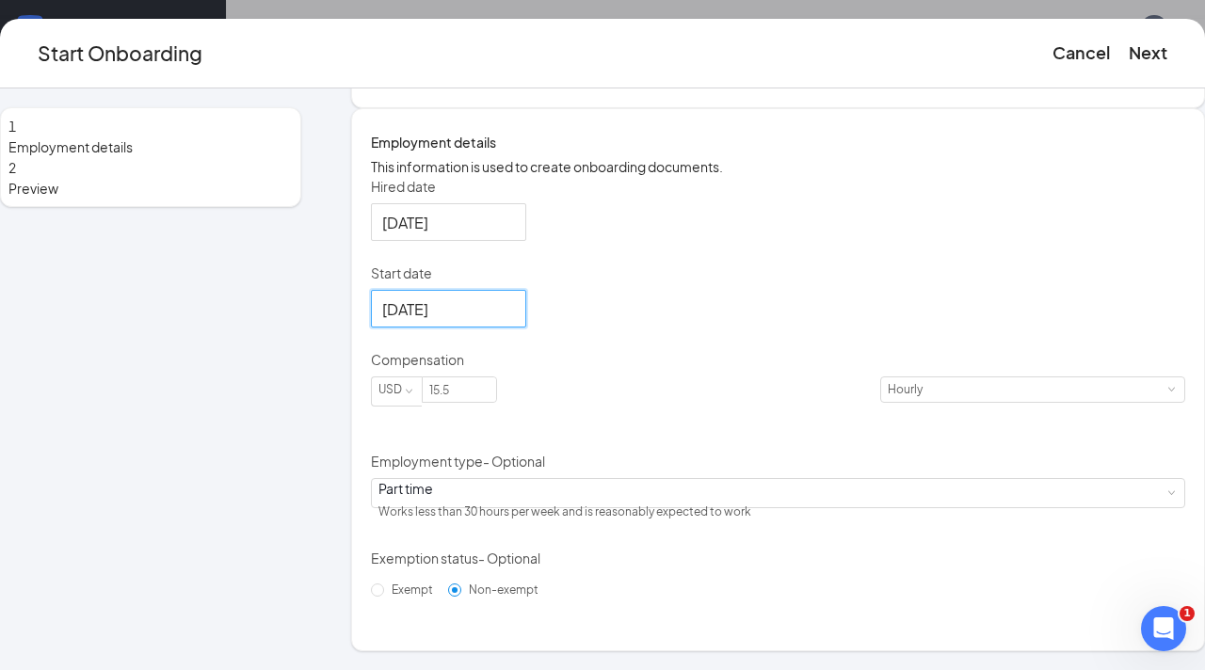
click at [526, 322] on div "[DATE]" at bounding box center [448, 309] width 155 height 38
click at [515, 321] on div at bounding box center [448, 309] width 133 height 24
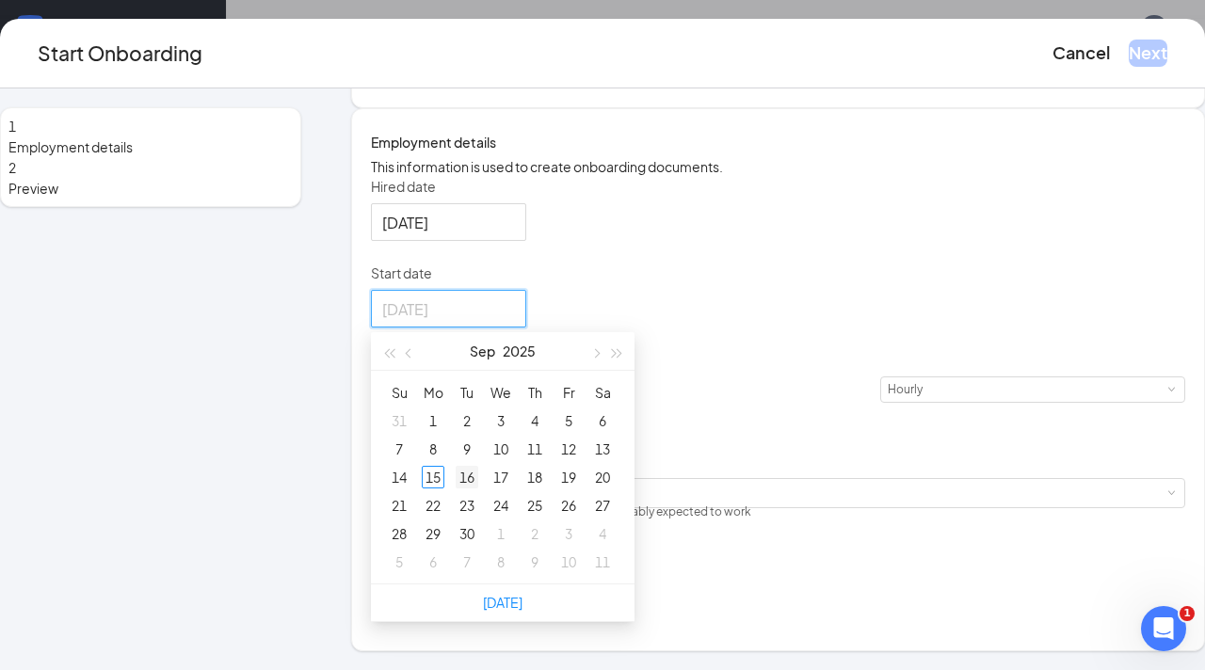
type input "[DATE]"
click at [478, 488] on div "16" at bounding box center [467, 477] width 23 height 23
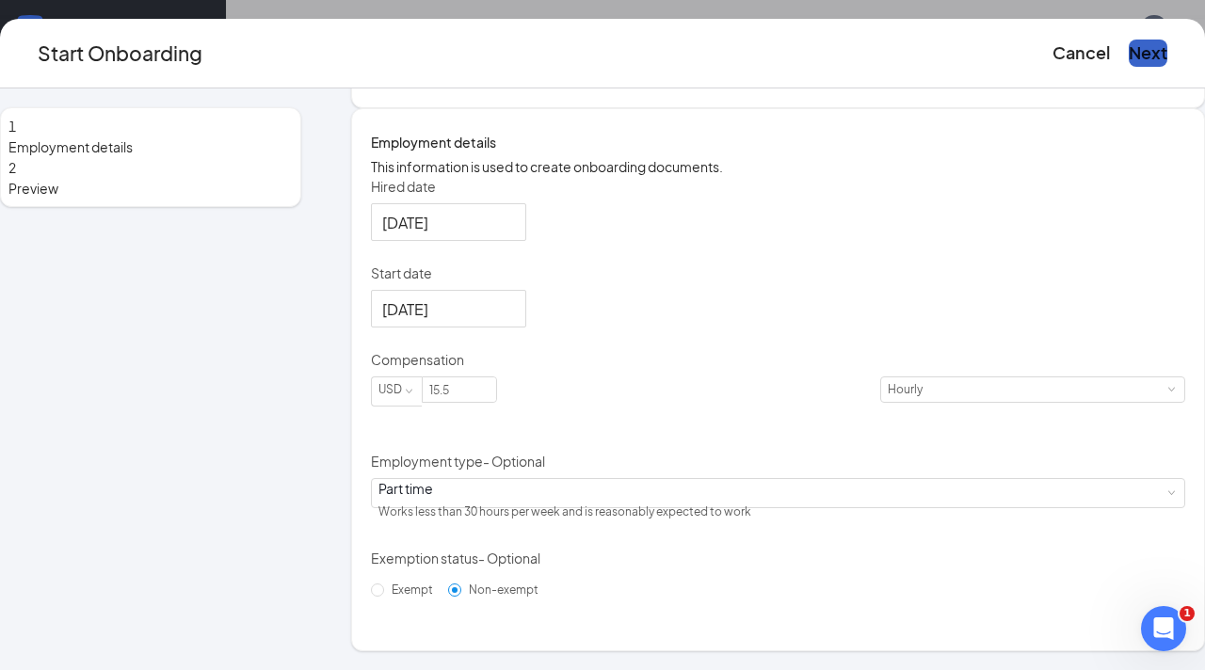
click at [1129, 40] on button "Next" at bounding box center [1148, 53] width 39 height 26
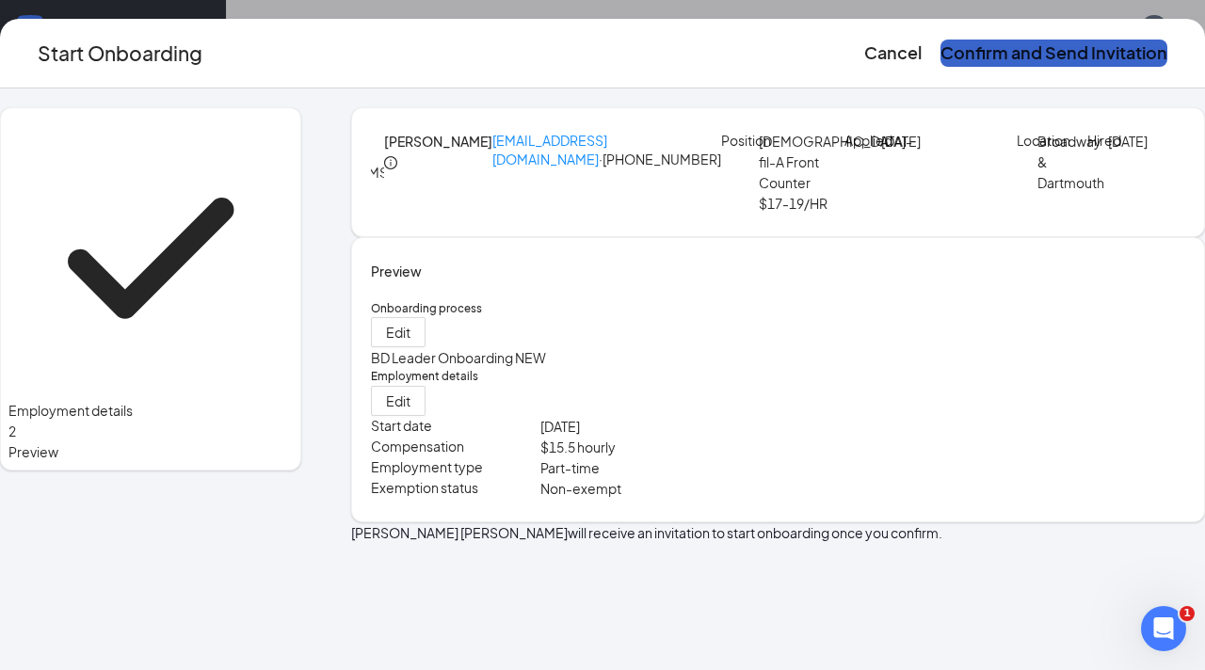
click at [1036, 59] on button "Confirm and Send Invitation" at bounding box center [1053, 53] width 227 height 26
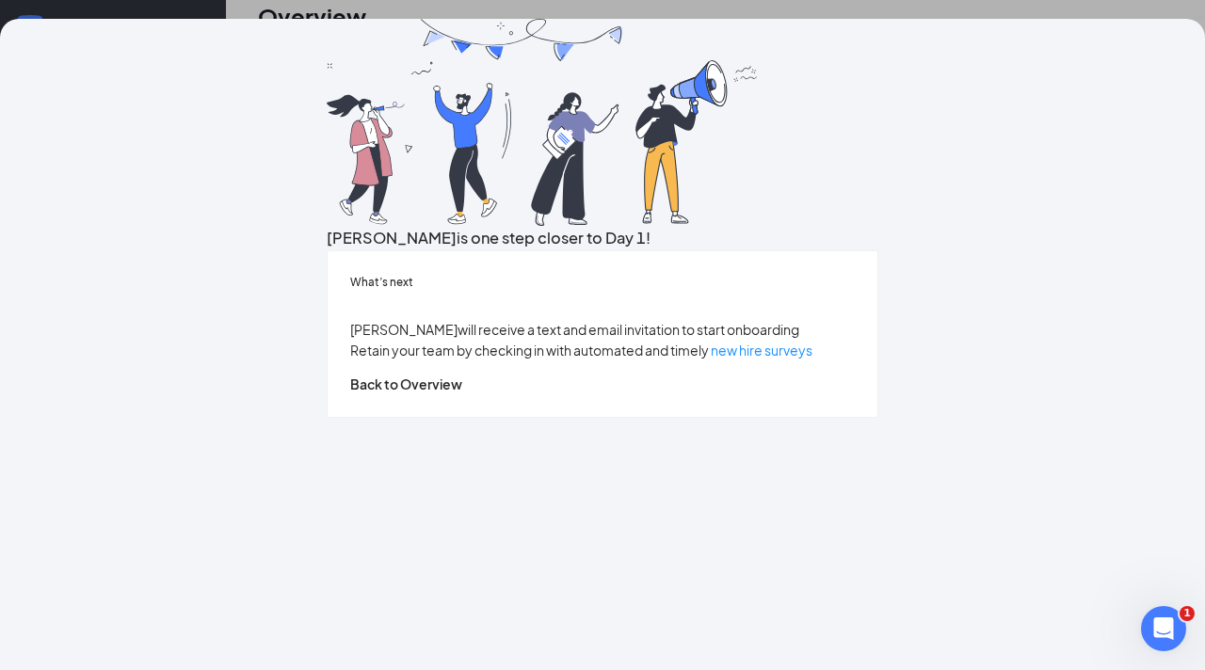
scroll to position [77, 0]
click at [853, 0] on div "[PERSON_NAME] is one step closer to Day 1! What’s next [PERSON_NAME] will recei…" at bounding box center [602, 335] width 1205 height 670
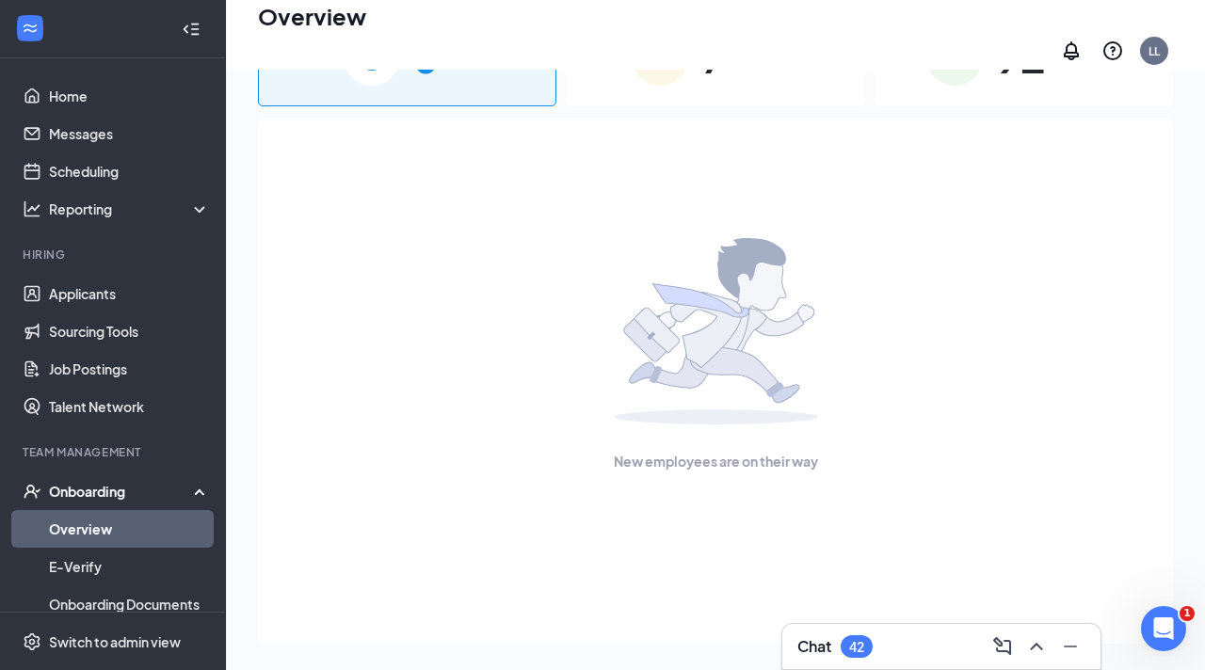
click at [697, 80] on div "7 In progress" at bounding box center [715, 57] width 298 height 99
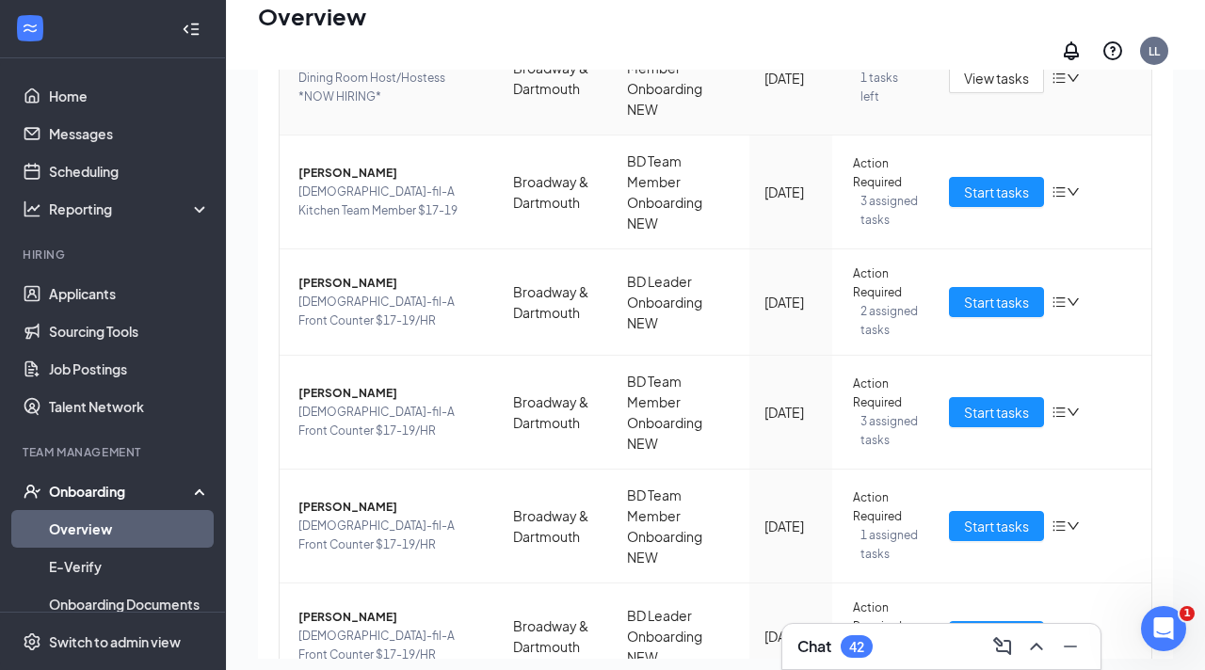
scroll to position [586, 0]
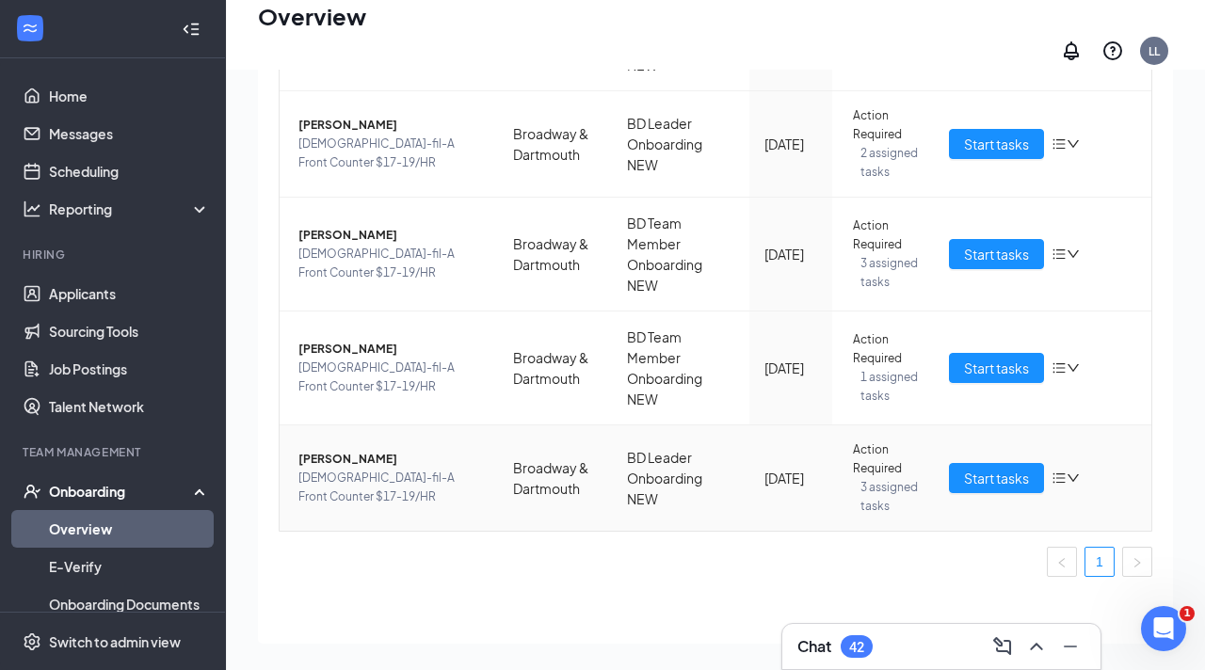
click at [356, 450] on span "[PERSON_NAME]" at bounding box center [390, 459] width 184 height 19
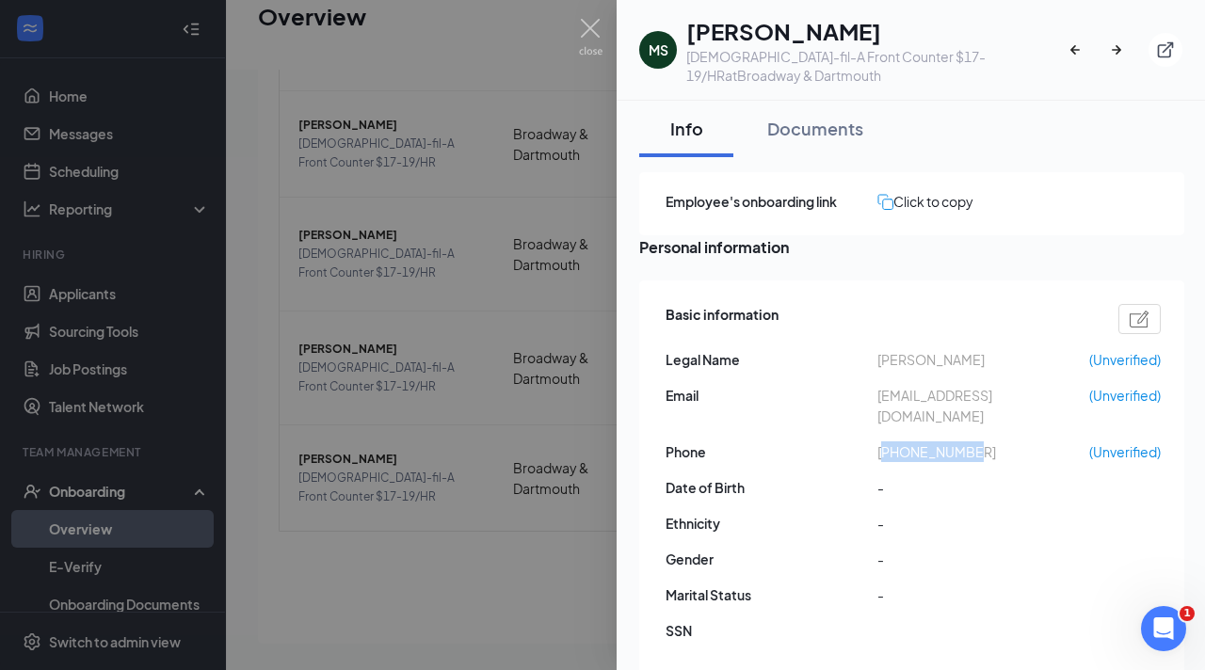
drag, startPoint x: 882, startPoint y: 450, endPoint x: 992, endPoint y: 444, distance: 110.3
click at [992, 447] on span "[PHONE_NUMBER]" at bounding box center [983, 451] width 212 height 21
copy span "17202337500"
drag, startPoint x: 871, startPoint y: 419, endPoint x: 1046, endPoint y: 404, distance: 175.7
click at [1048, 407] on div "Email [EMAIL_ADDRESS][DOMAIN_NAME] (Unverified)" at bounding box center [912, 405] width 495 height 41
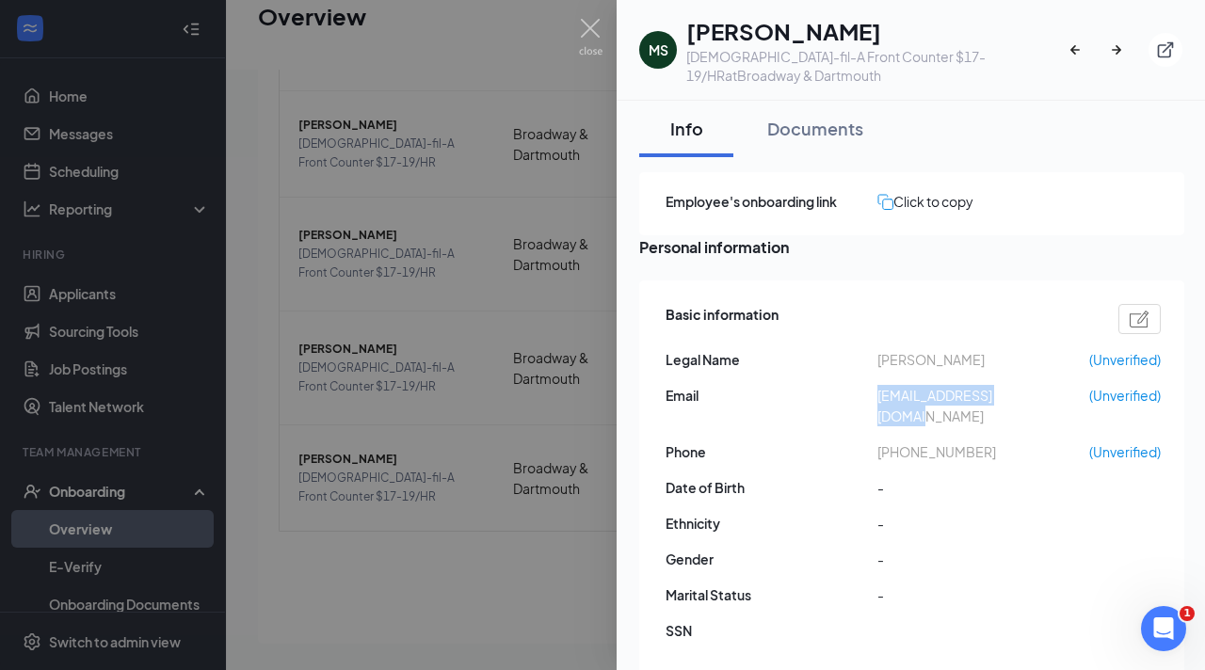
copy div "[EMAIL_ADDRESS][DOMAIN_NAME]"
